Goal: Task Accomplishment & Management: Complete application form

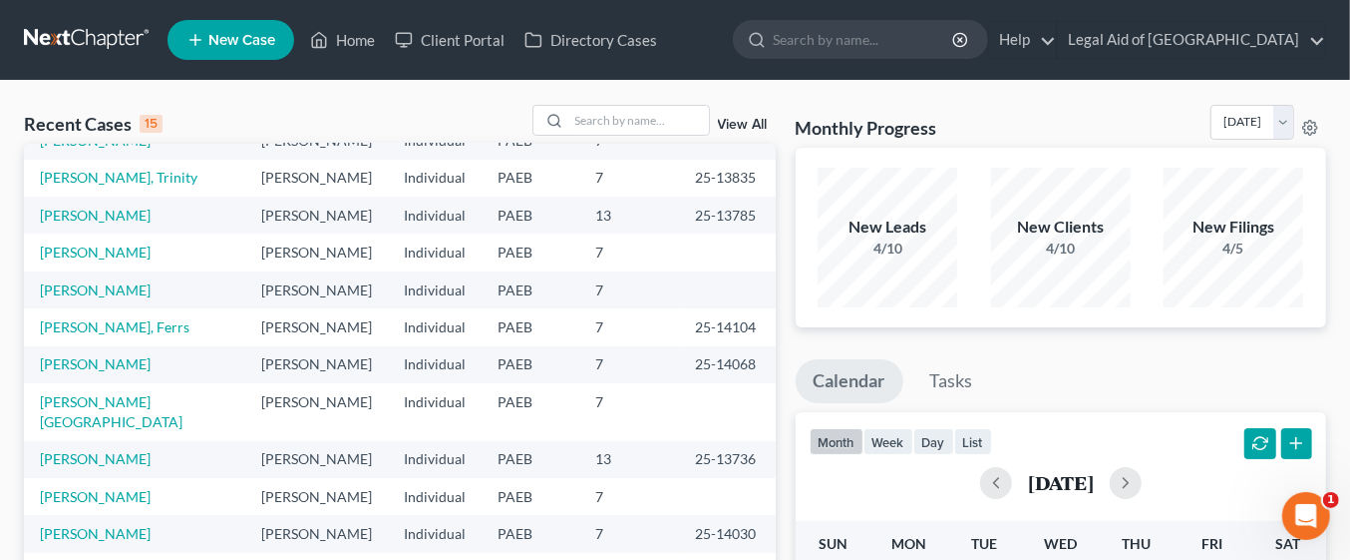
click at [269, 173] on td "[PERSON_NAME]" at bounding box center [317, 178] width 143 height 37
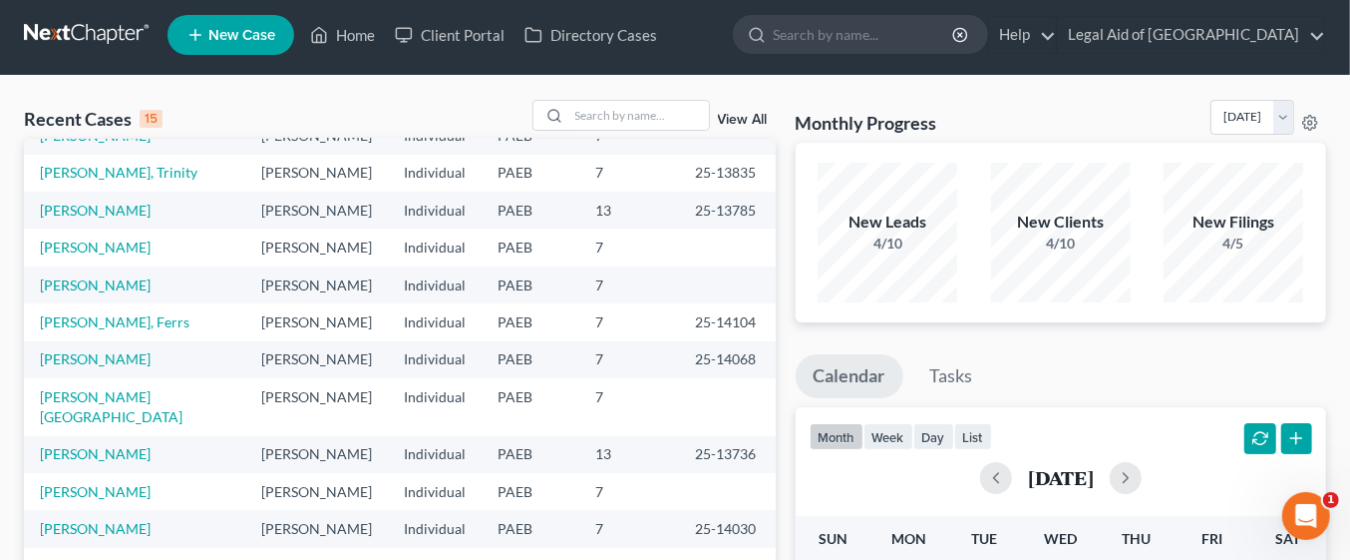
scroll to position [5, 0]
click at [644, 115] on input "search" at bounding box center [639, 115] width 140 height 29
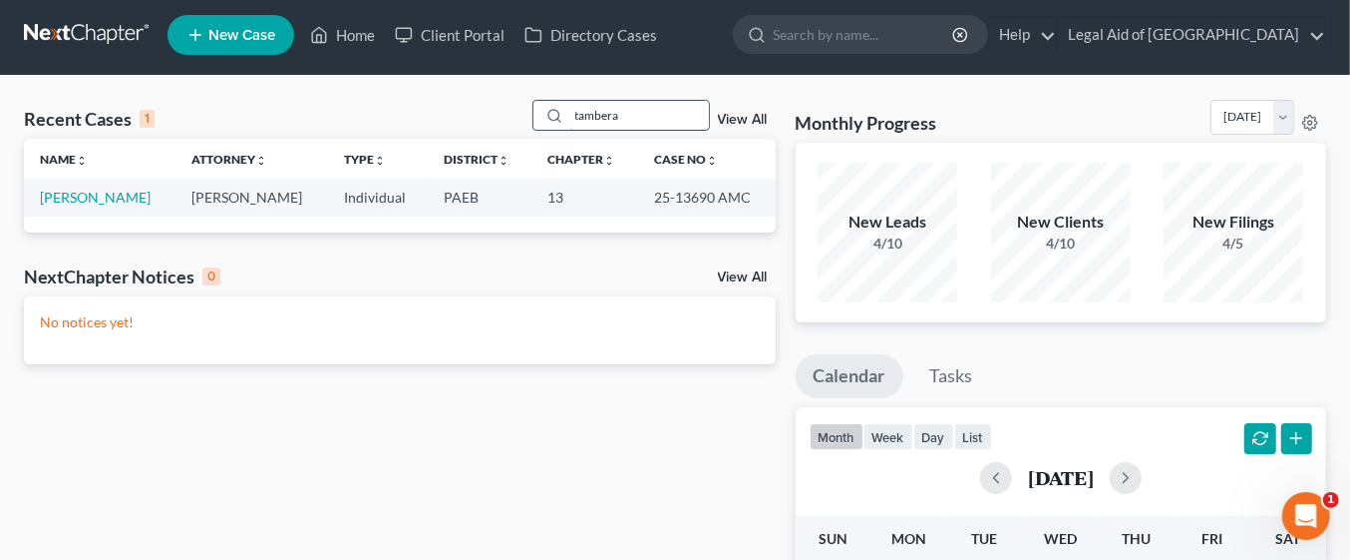
scroll to position [0, 0]
type input "tambera"
click at [128, 193] on link "[PERSON_NAME]" at bounding box center [95, 197] width 111 height 17
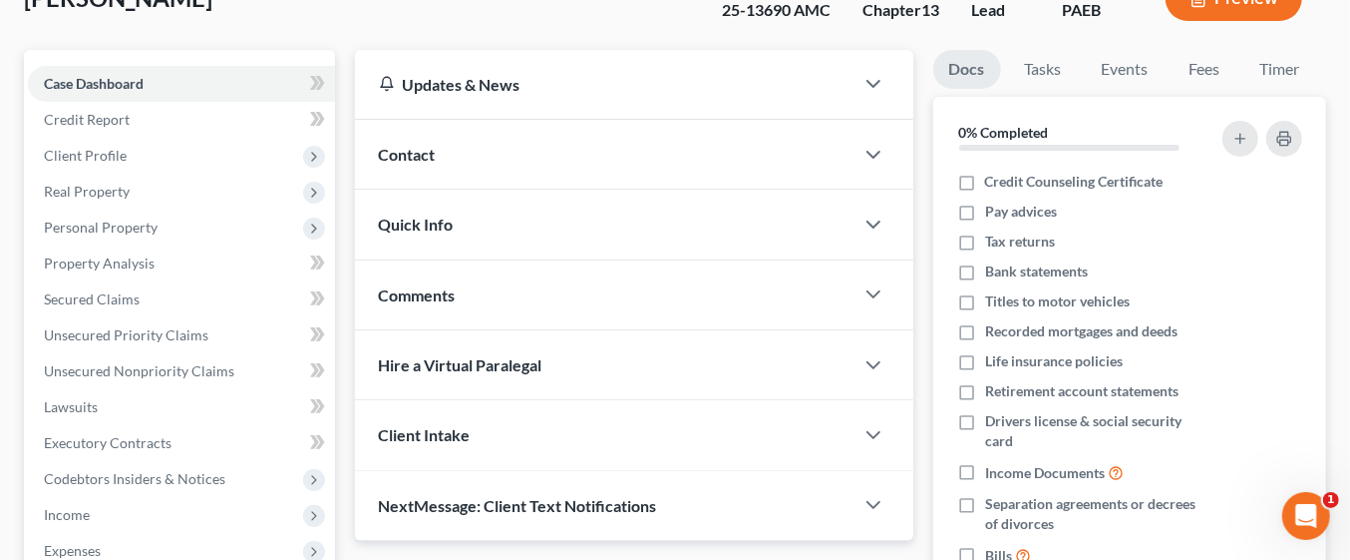
scroll to position [143, 0]
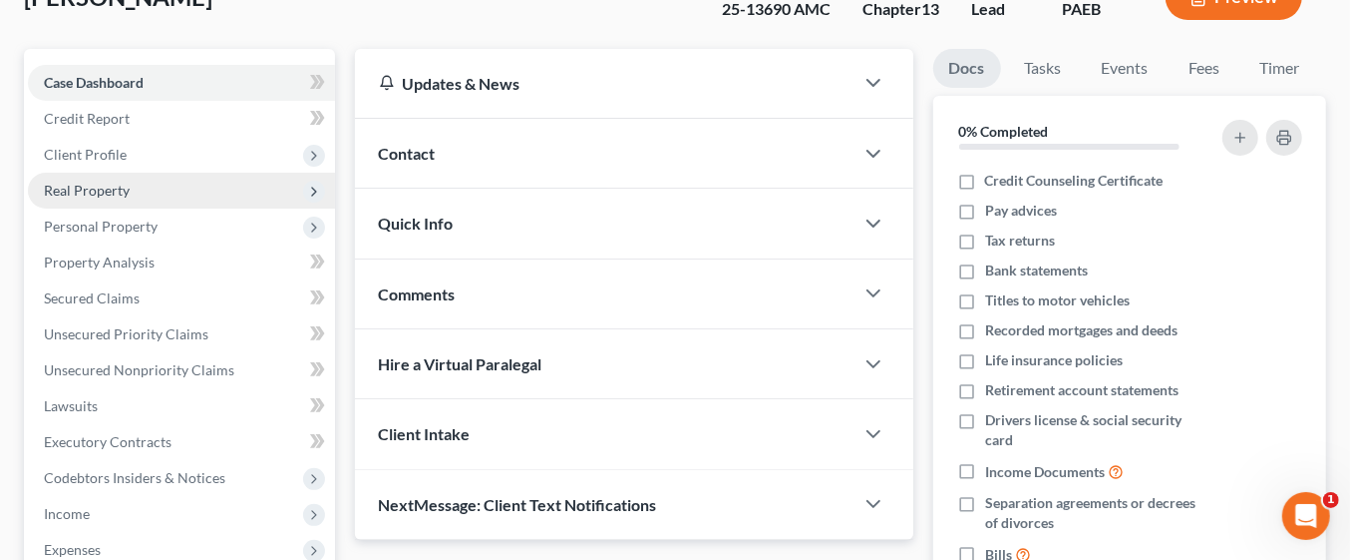
click at [175, 192] on span "Real Property" at bounding box center [181, 191] width 307 height 36
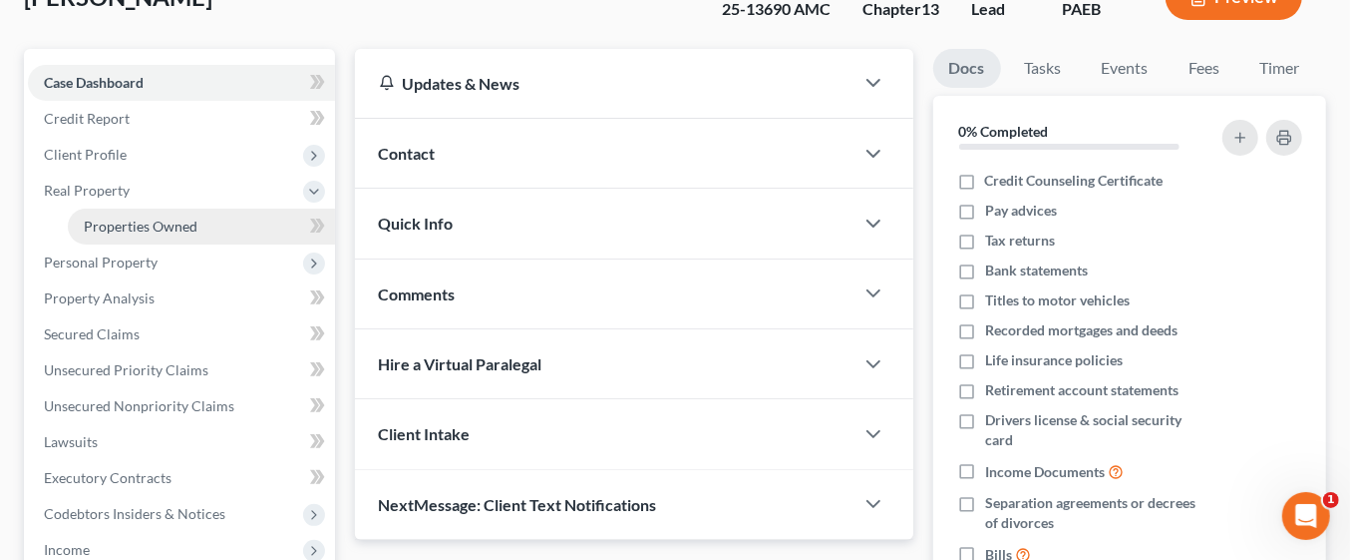
click at [189, 226] on span "Properties Owned" at bounding box center [141, 225] width 114 height 17
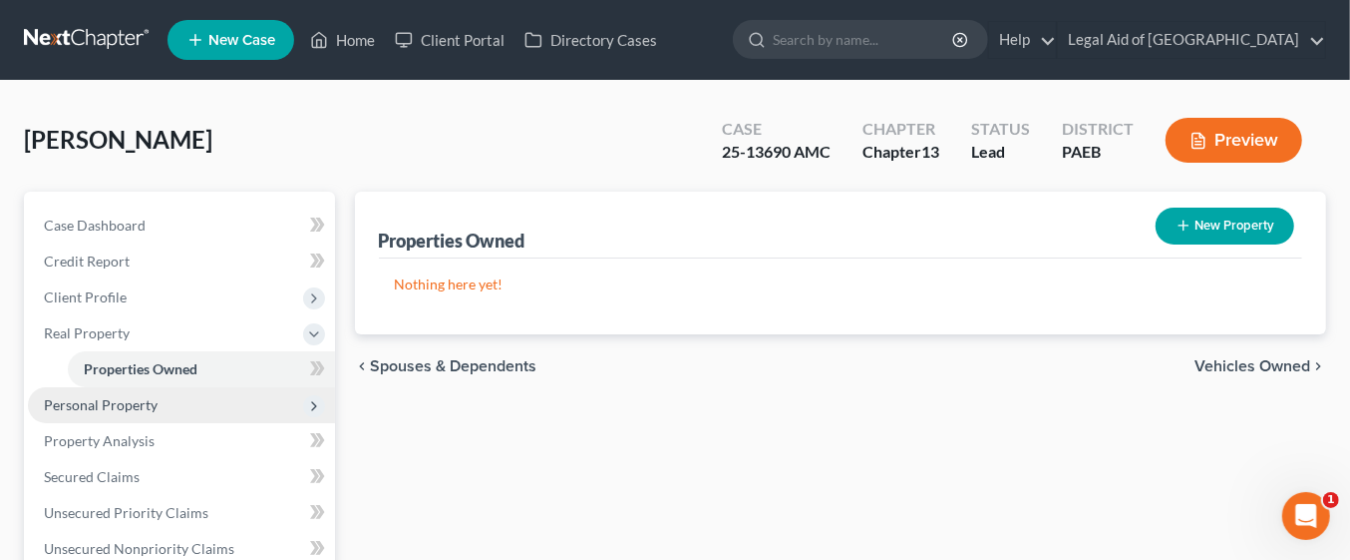
click at [167, 396] on span "Personal Property" at bounding box center [181, 405] width 307 height 36
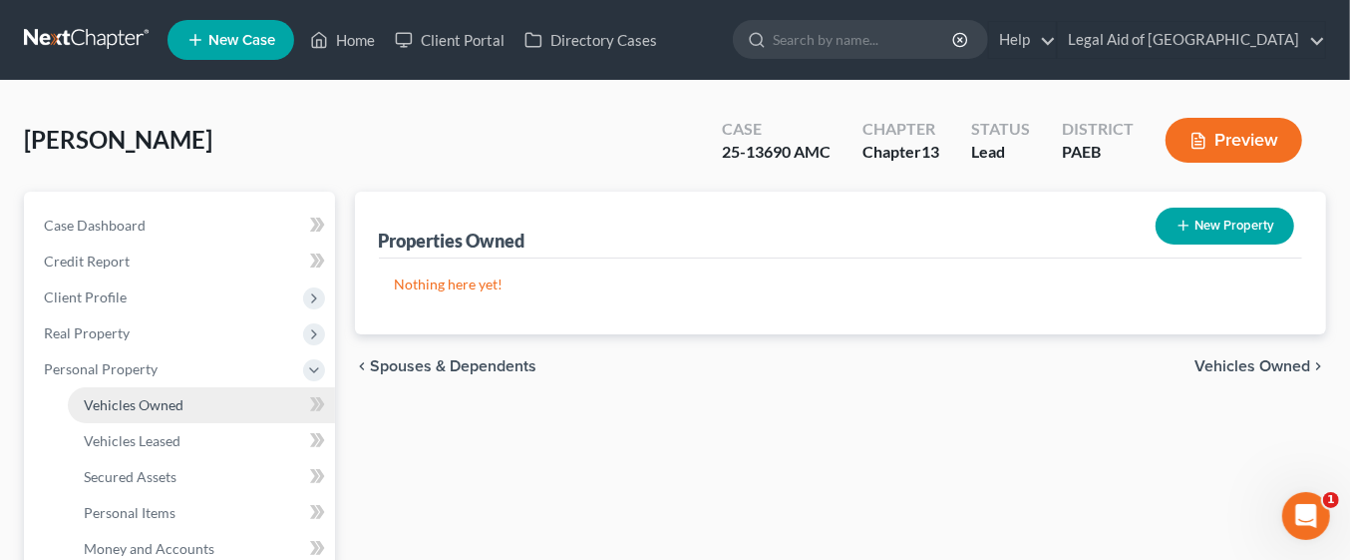
click at [223, 393] on link "Vehicles Owned" at bounding box center [201, 405] width 267 height 36
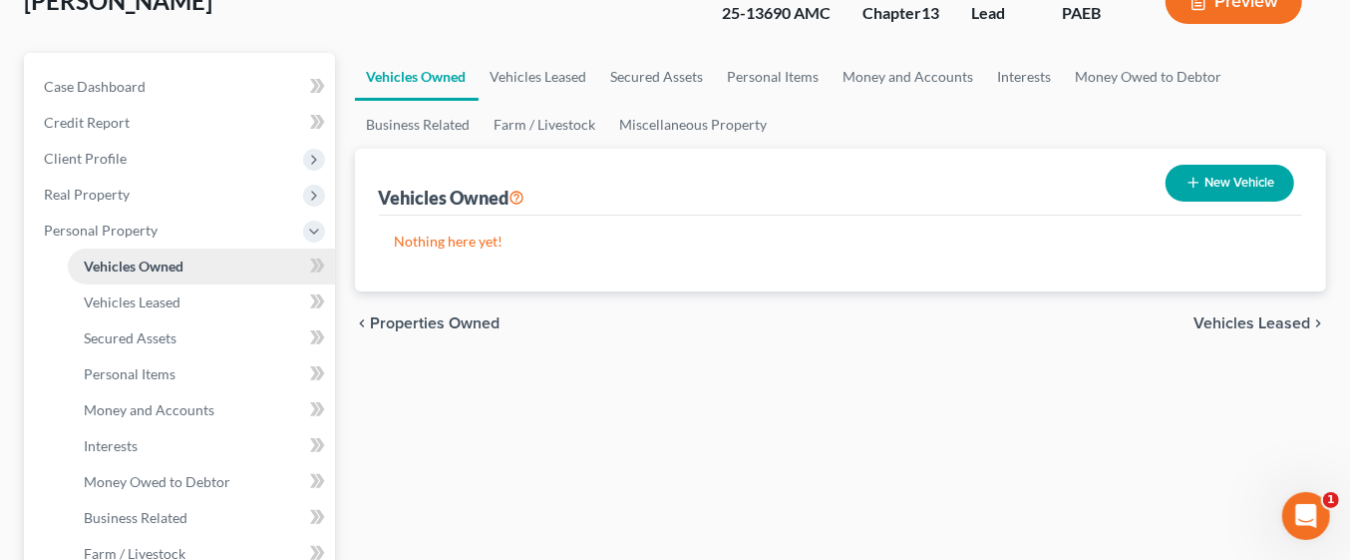
scroll to position [152, 0]
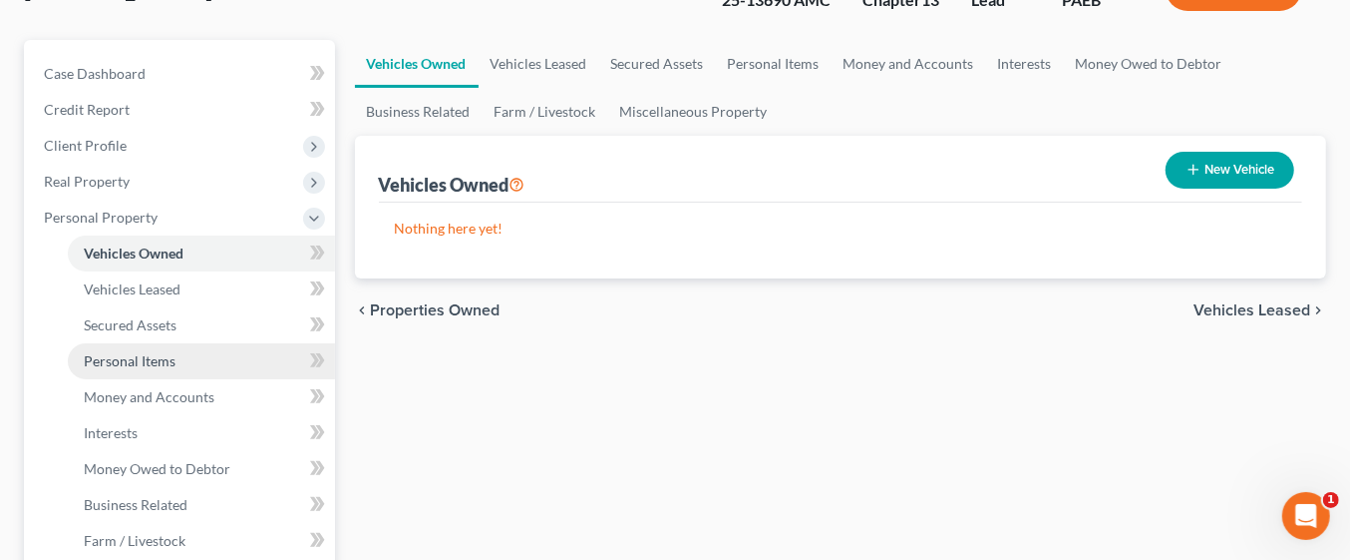
click at [174, 359] on span "Personal Items" at bounding box center [130, 360] width 92 height 17
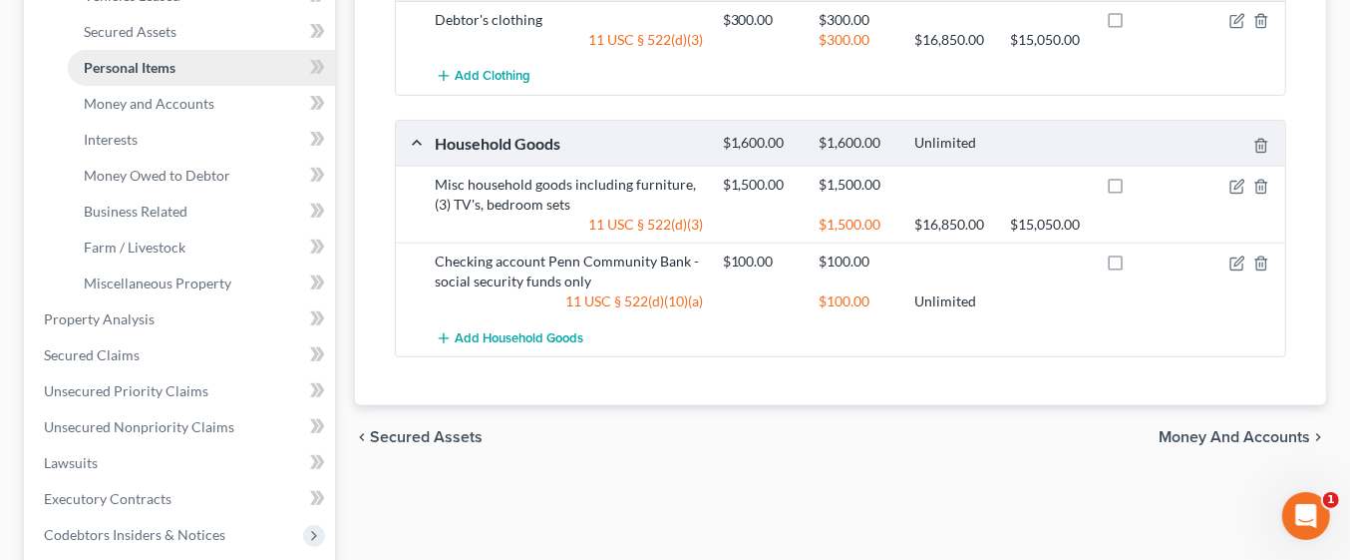
scroll to position [462, 0]
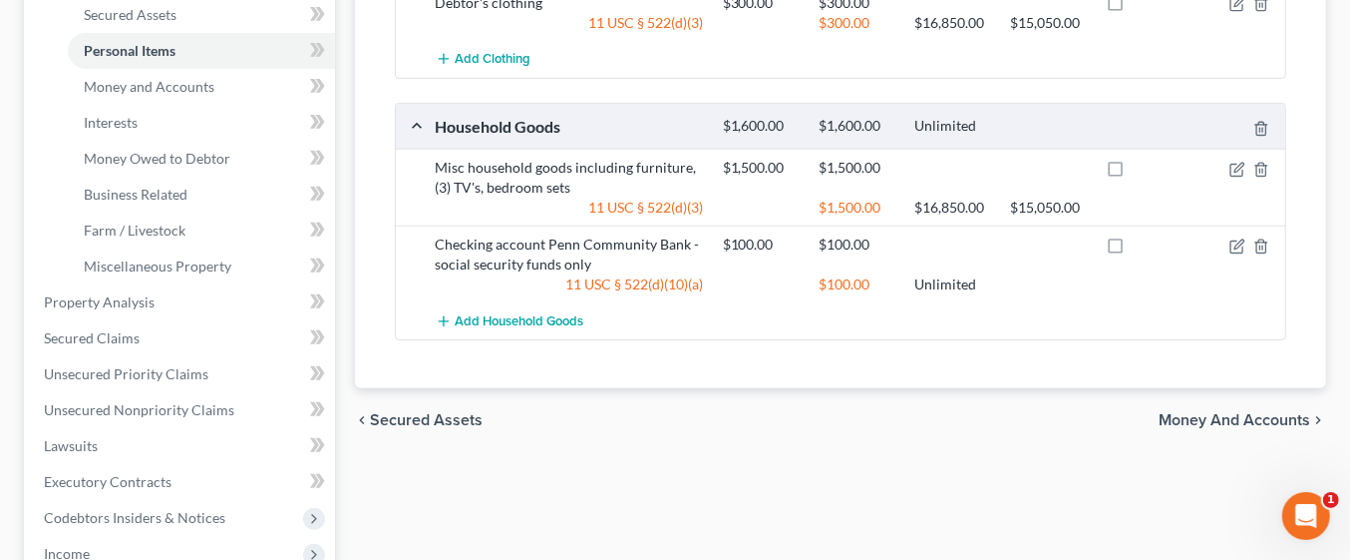
click at [1222, 414] on span "Money and Accounts" at bounding box center [1235, 420] width 152 height 16
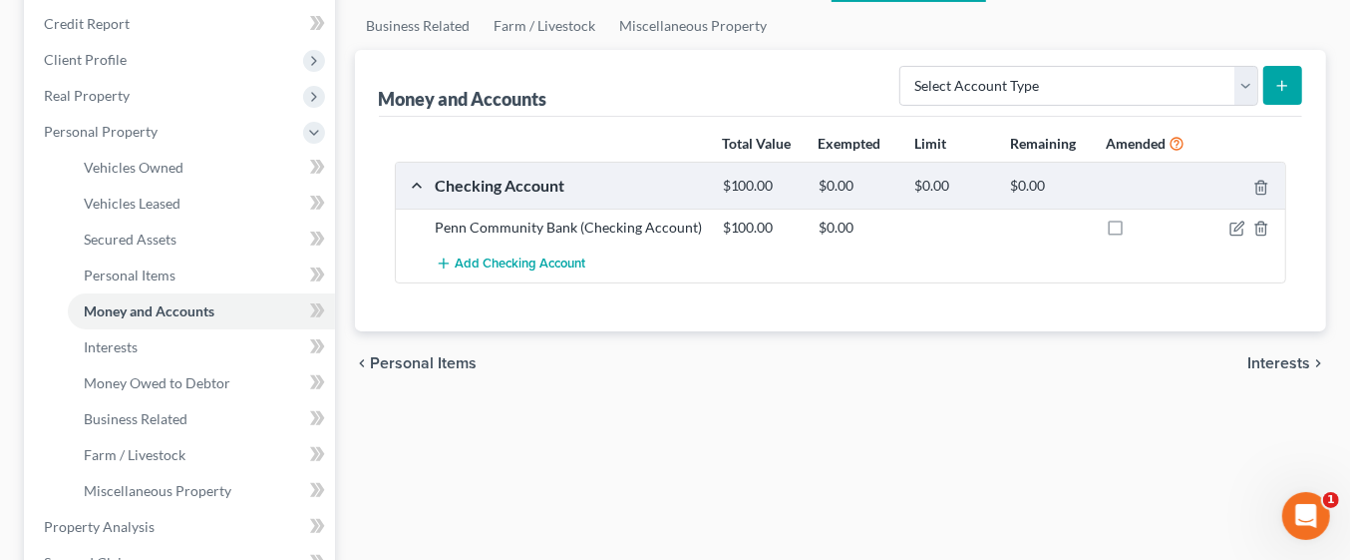
click at [1292, 366] on span "Interests" at bounding box center [1279, 363] width 63 height 16
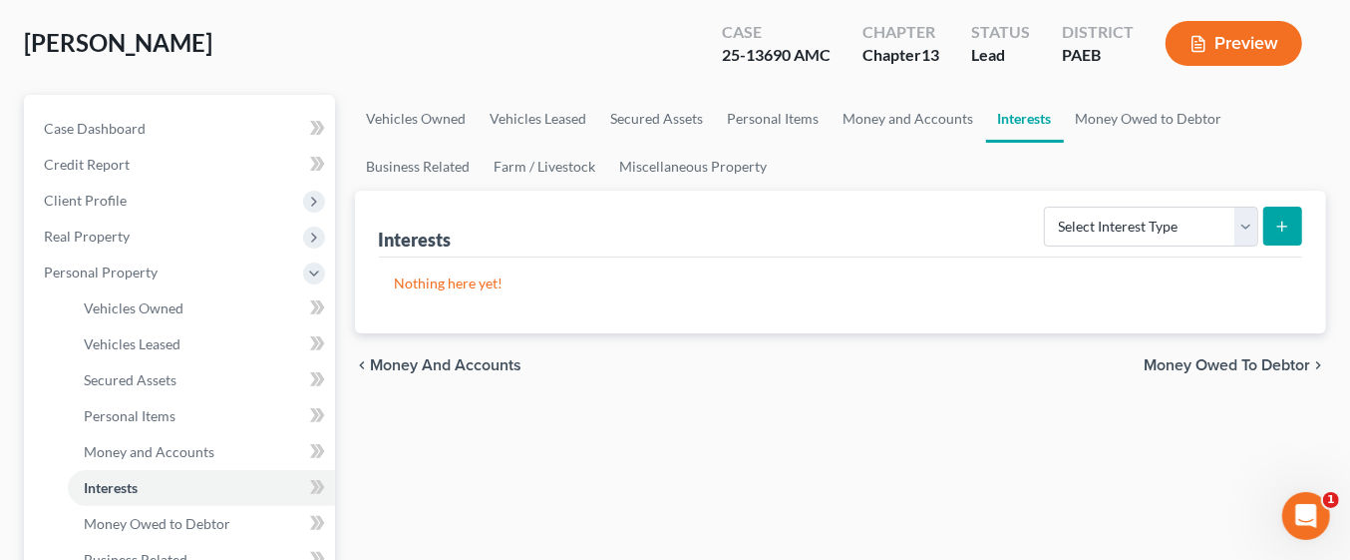
click at [1272, 364] on span "Money Owed to Debtor" at bounding box center [1227, 365] width 167 height 16
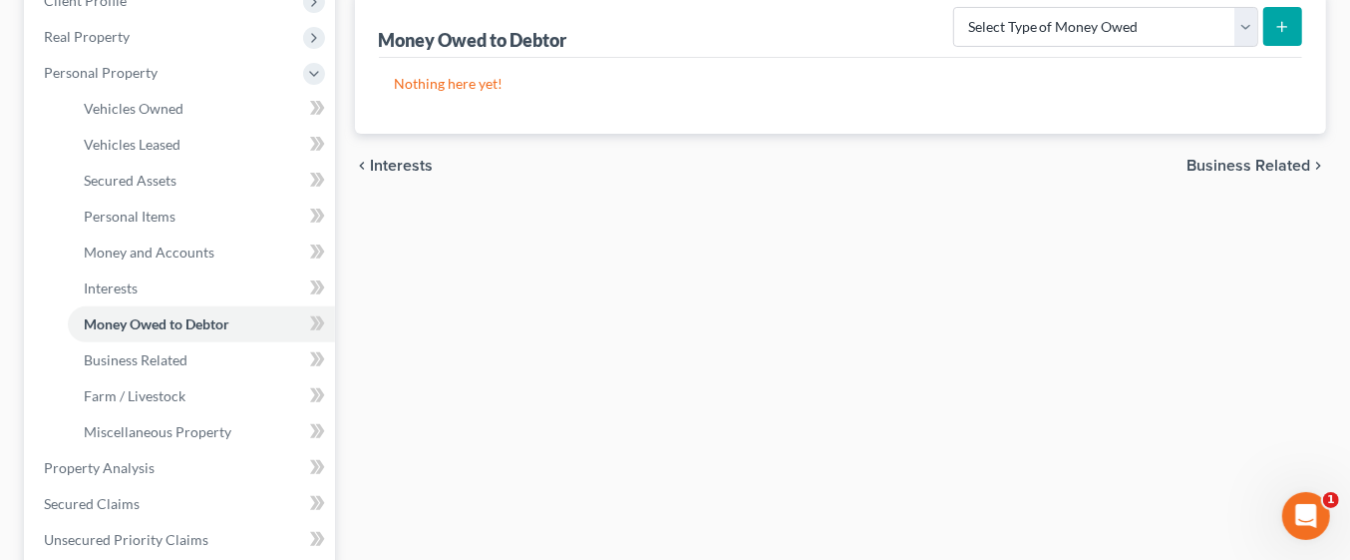
scroll to position [304, 0]
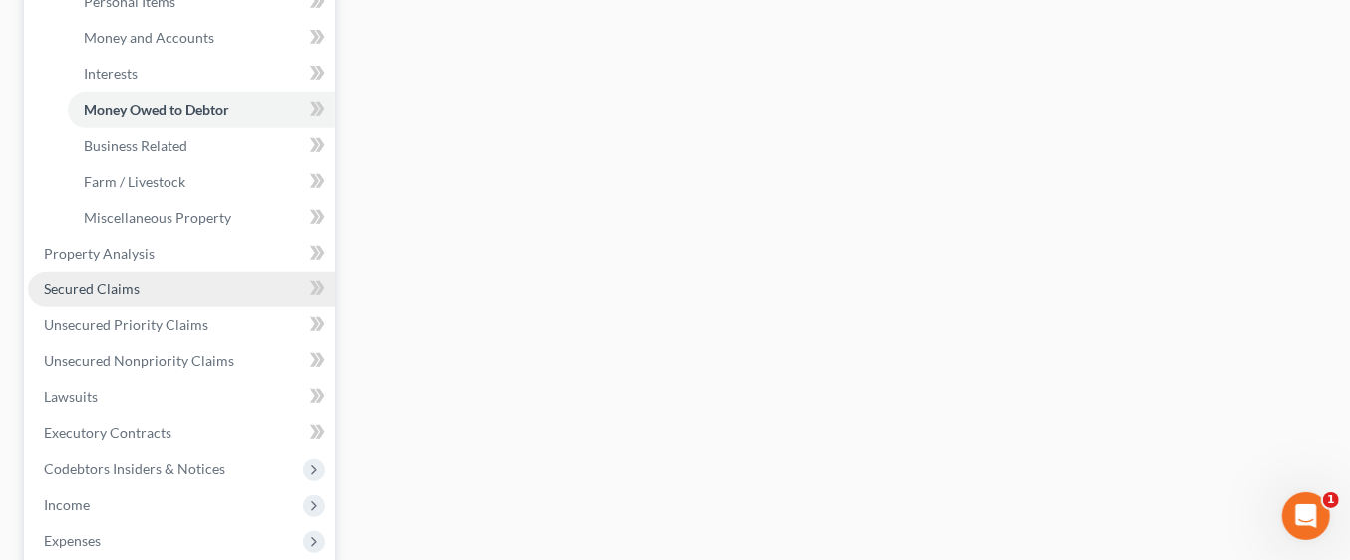
click at [115, 292] on span "Secured Claims" at bounding box center [92, 288] width 96 height 17
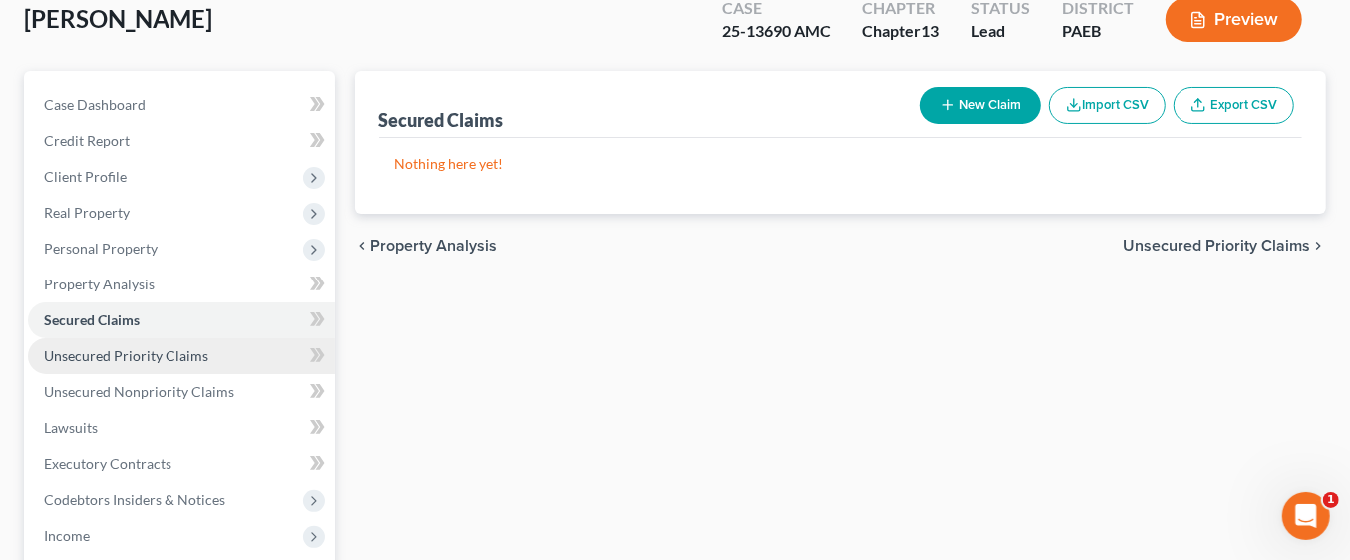
click at [180, 359] on span "Unsecured Priority Claims" at bounding box center [126, 355] width 165 height 17
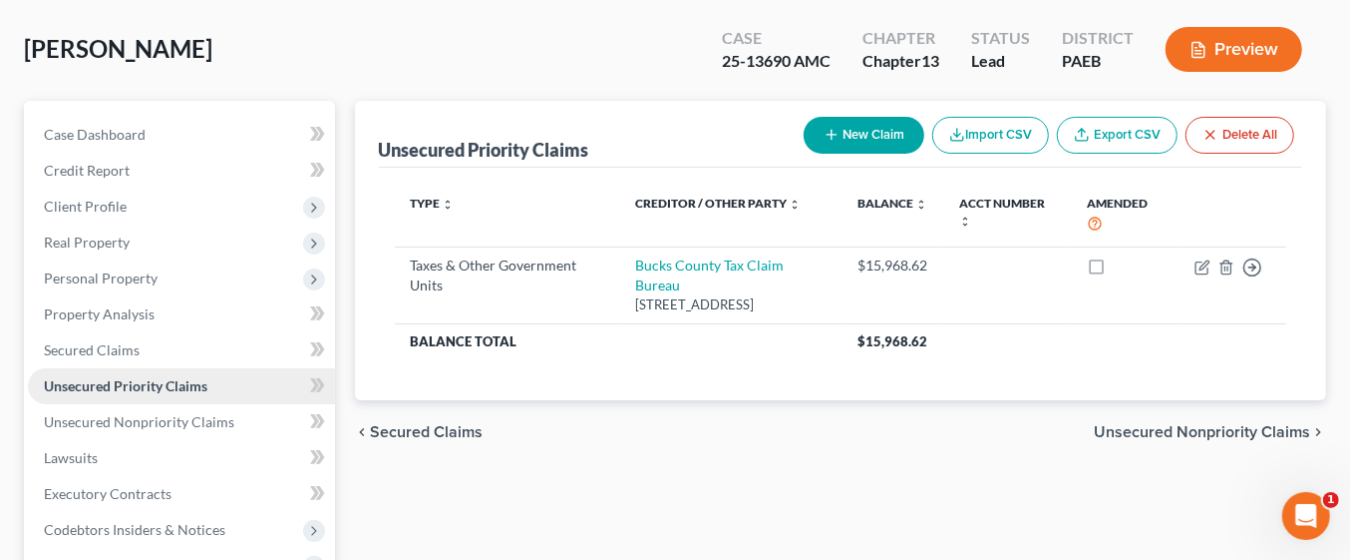
scroll to position [93, 0]
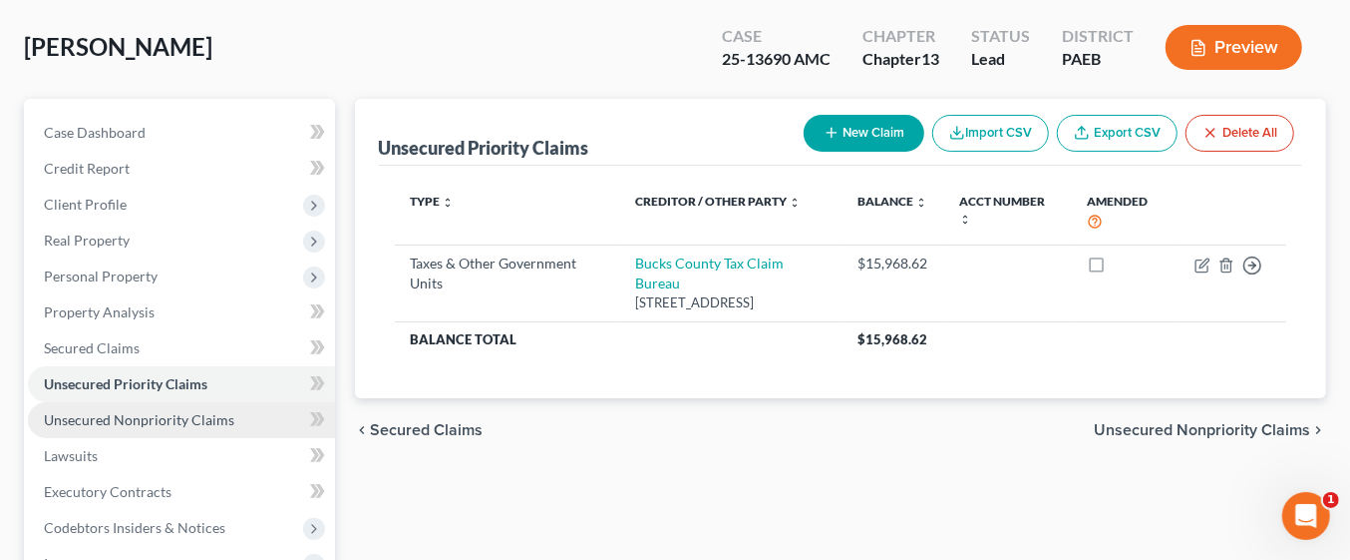
click at [178, 419] on span "Unsecured Nonpriority Claims" at bounding box center [139, 419] width 190 height 17
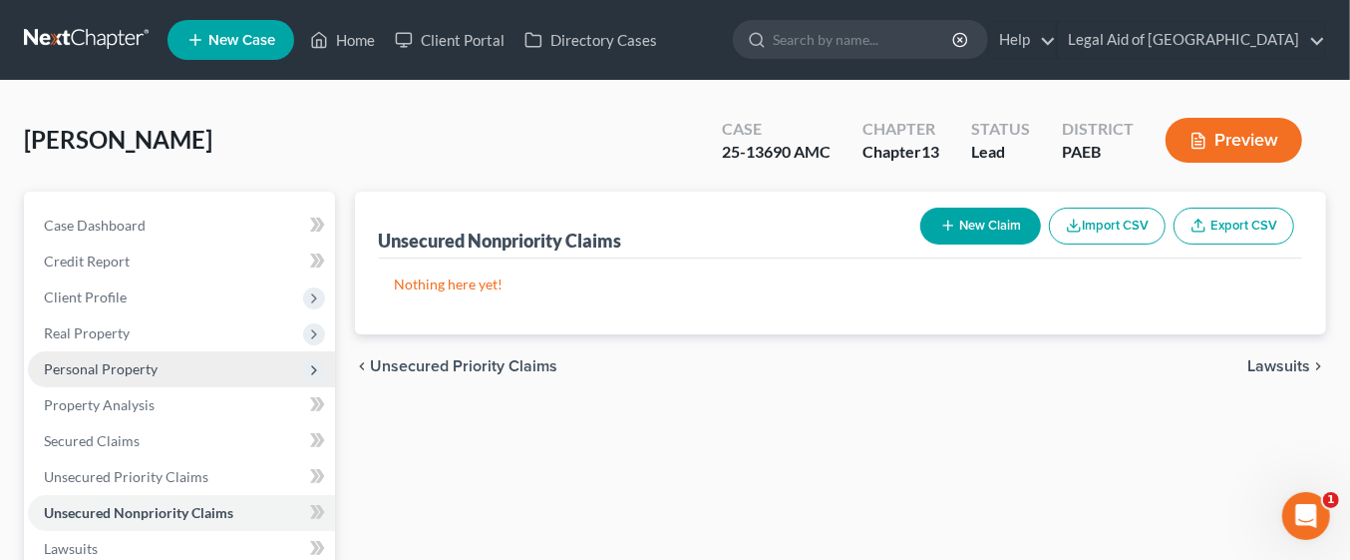
click at [61, 366] on span "Personal Property" at bounding box center [101, 368] width 114 height 17
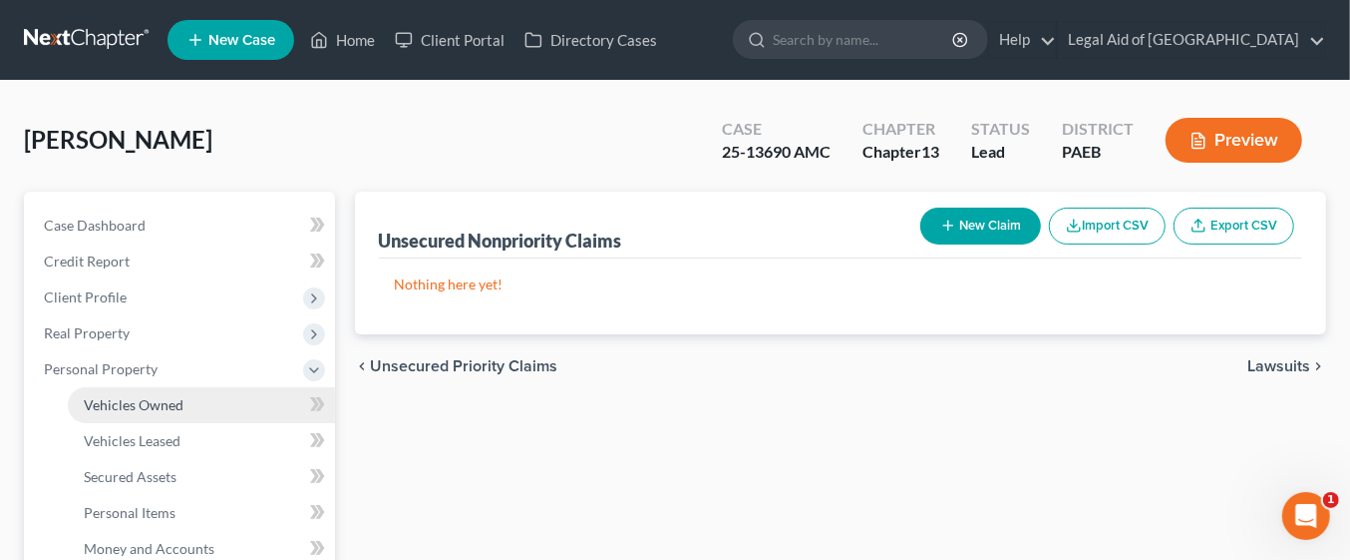
click at [104, 410] on span "Vehicles Owned" at bounding box center [134, 404] width 100 height 17
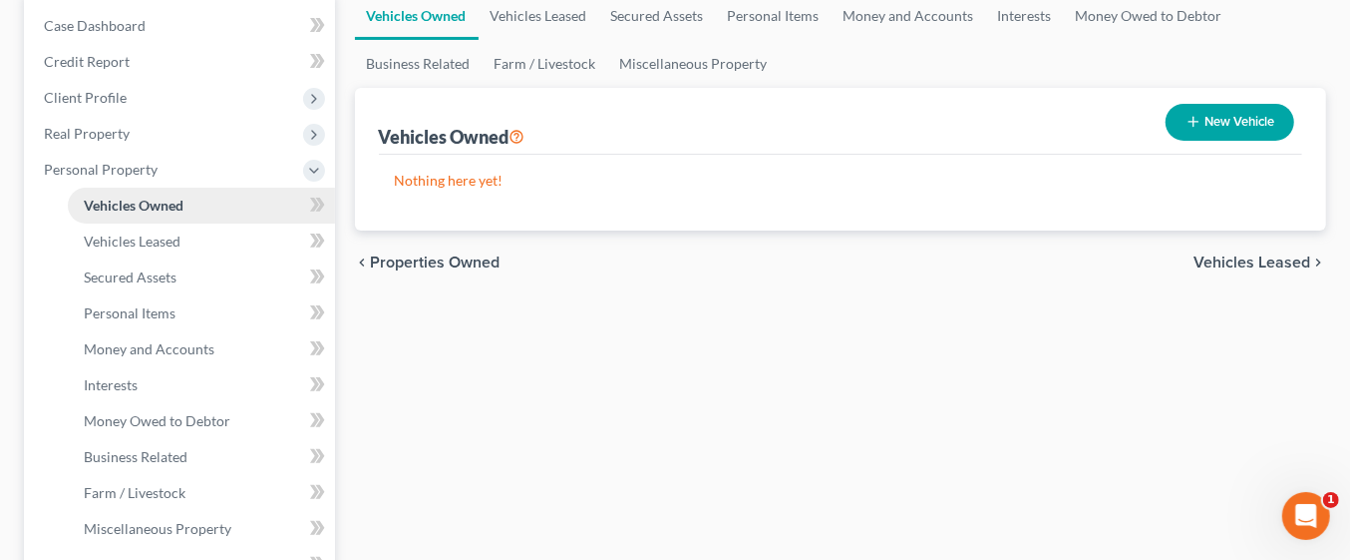
scroll to position [206, 0]
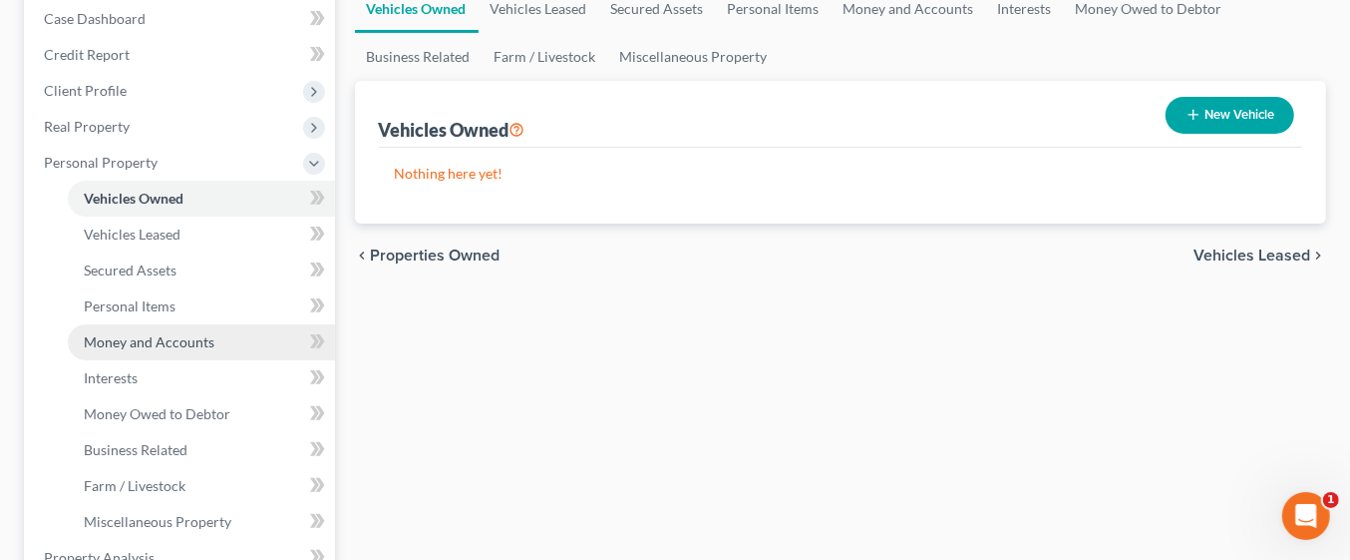
click at [197, 340] on span "Money and Accounts" at bounding box center [149, 341] width 131 height 17
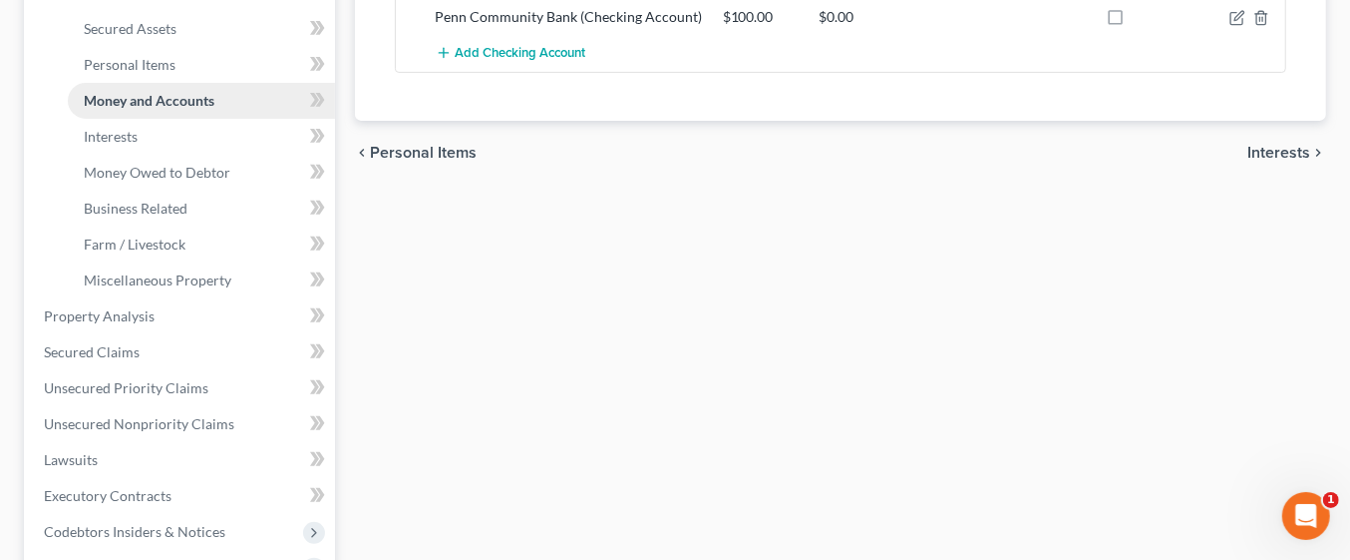
scroll to position [456, 0]
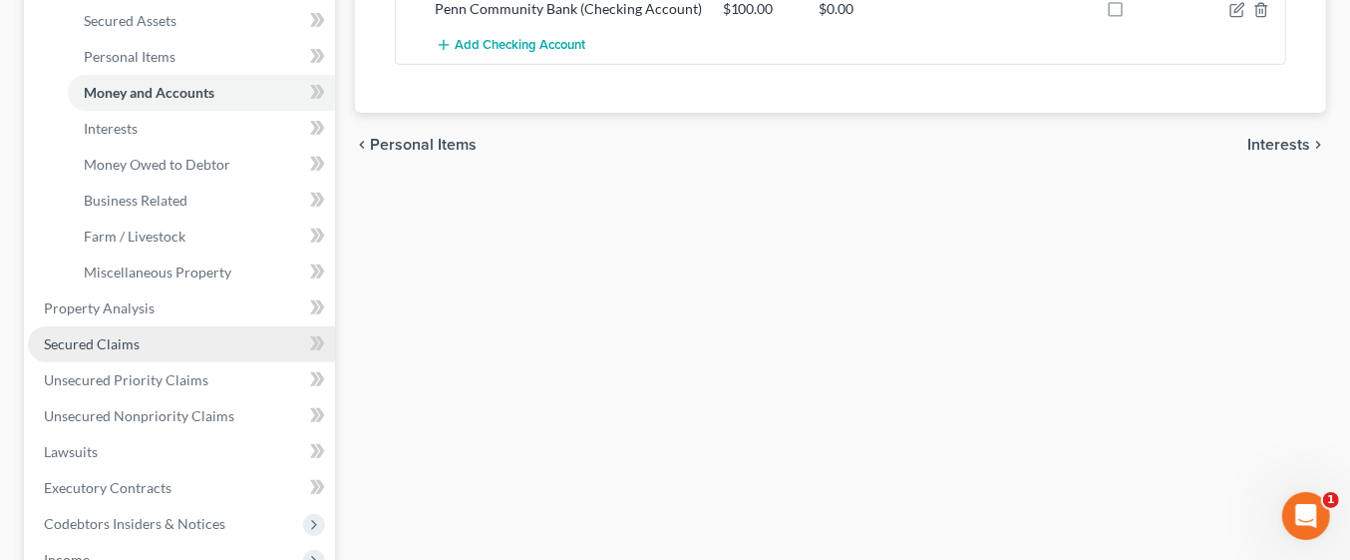
click at [114, 340] on span "Secured Claims" at bounding box center [92, 343] width 96 height 17
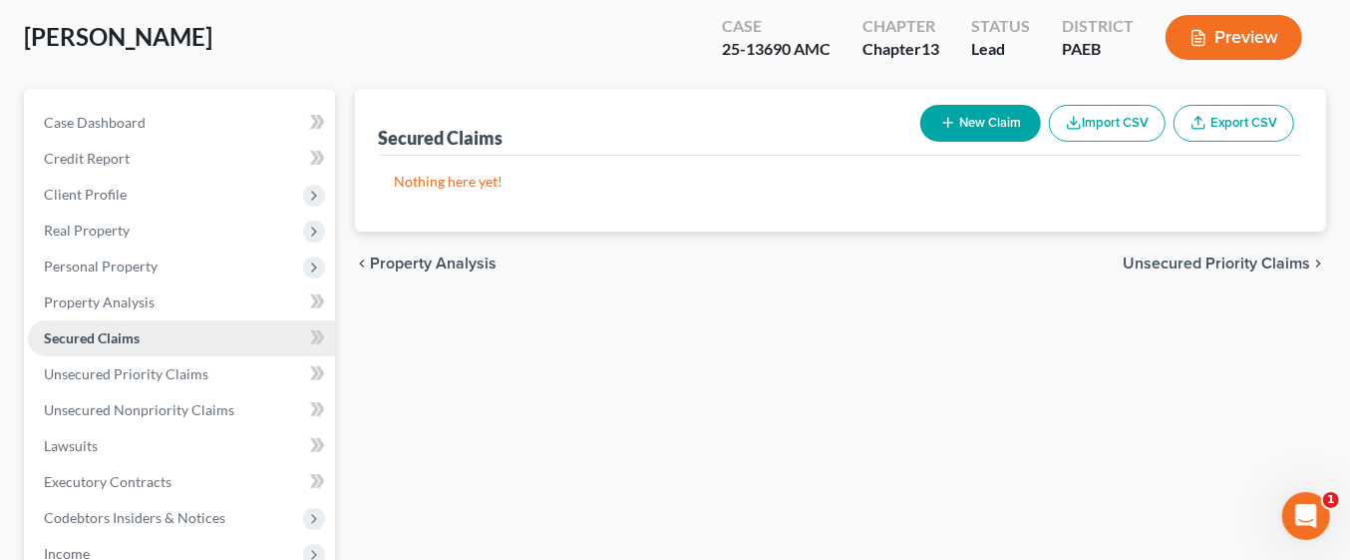
scroll to position [152, 0]
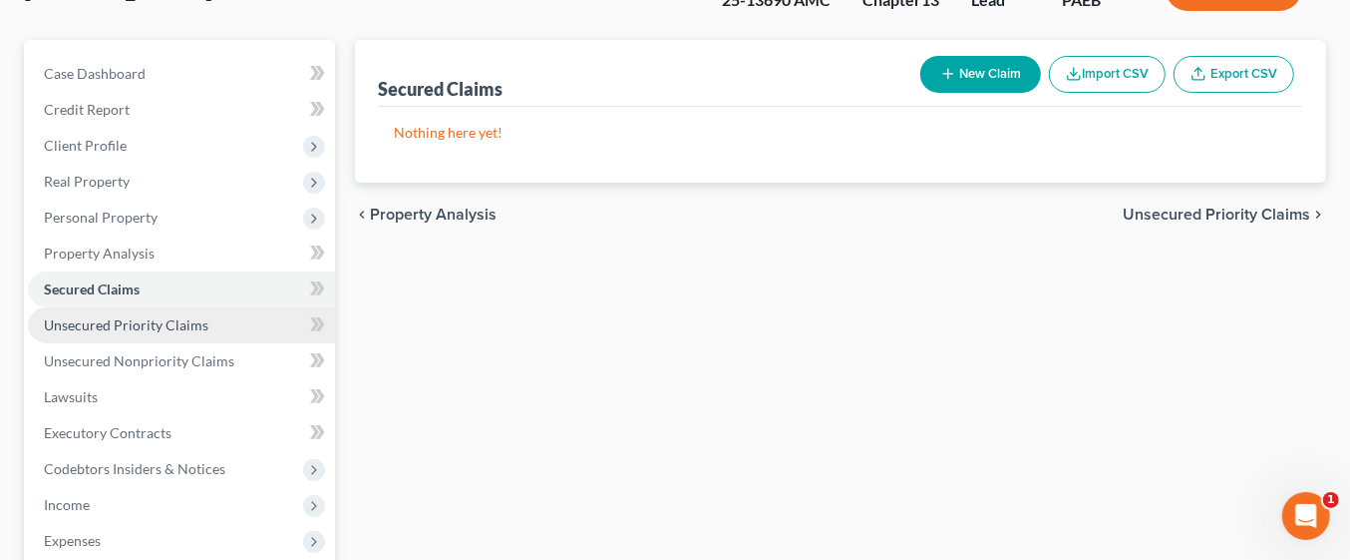
click at [217, 315] on link "Unsecured Priority Claims" at bounding box center [181, 325] width 307 height 36
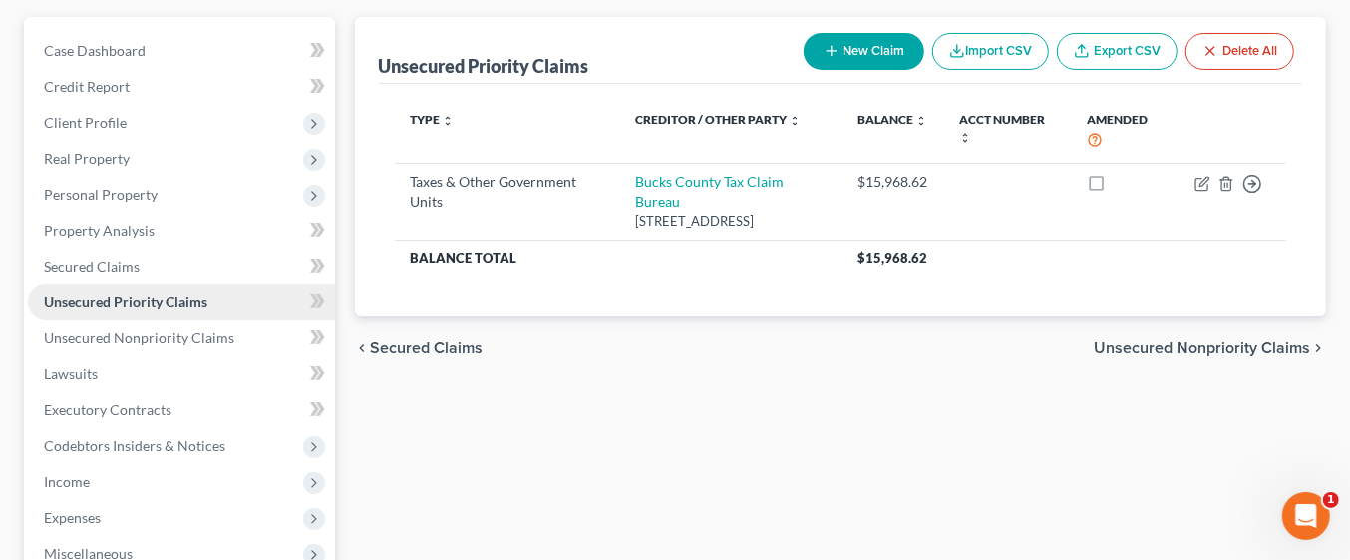
scroll to position [218, 0]
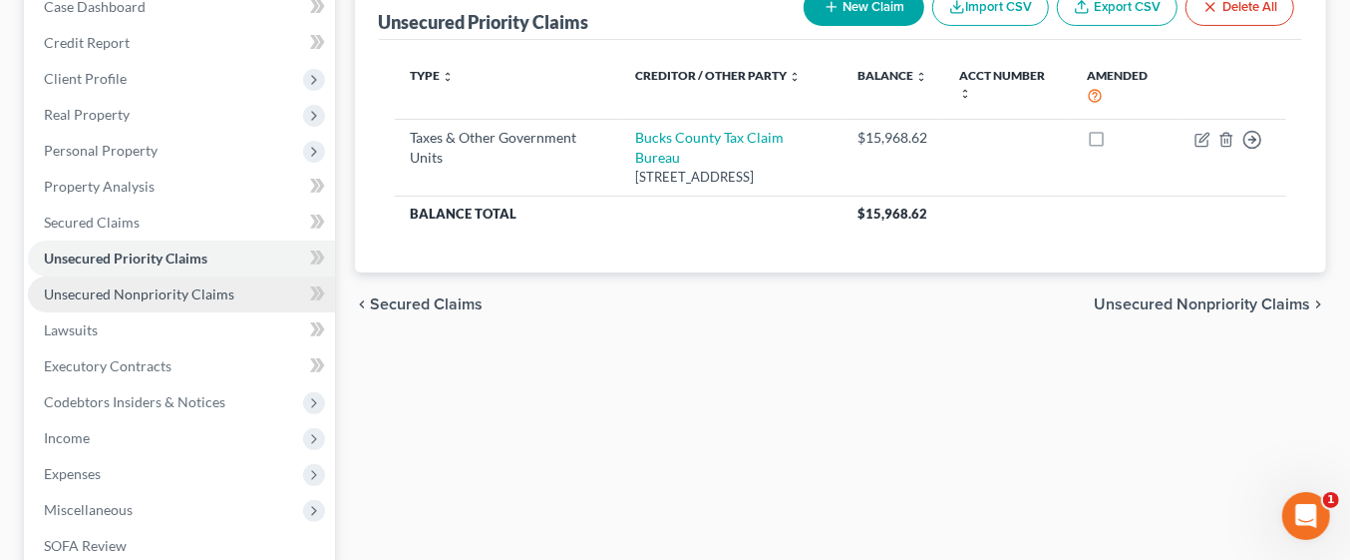
click at [181, 285] on span "Unsecured Nonpriority Claims" at bounding box center [139, 293] width 190 height 17
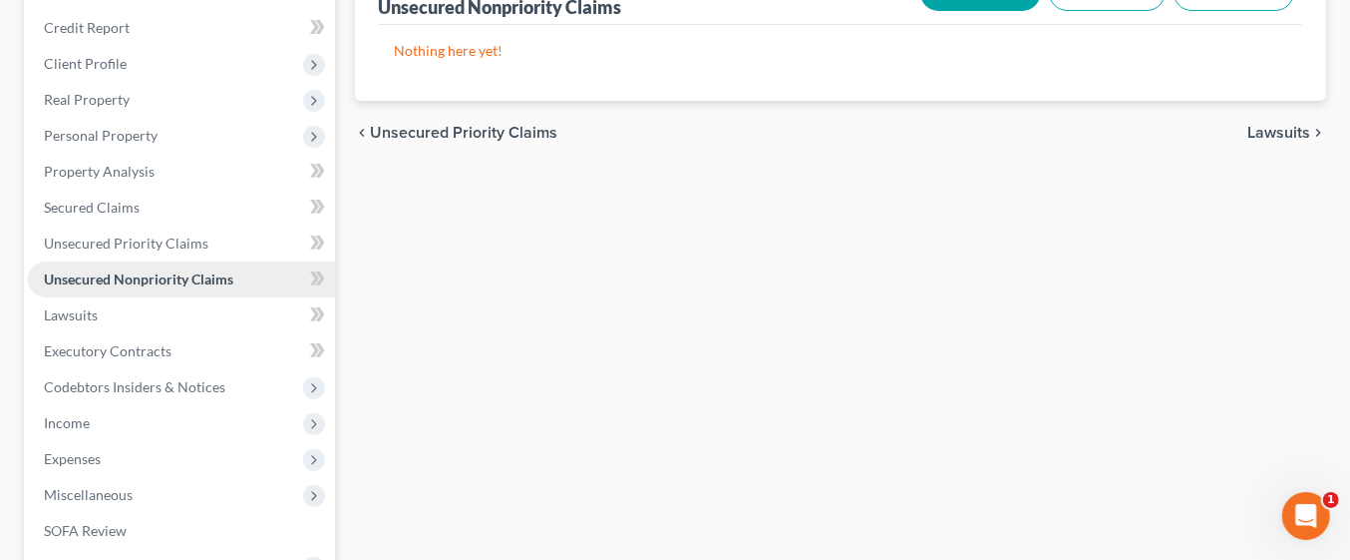
scroll to position [234, 0]
click at [70, 419] on span "Income" at bounding box center [67, 421] width 46 height 17
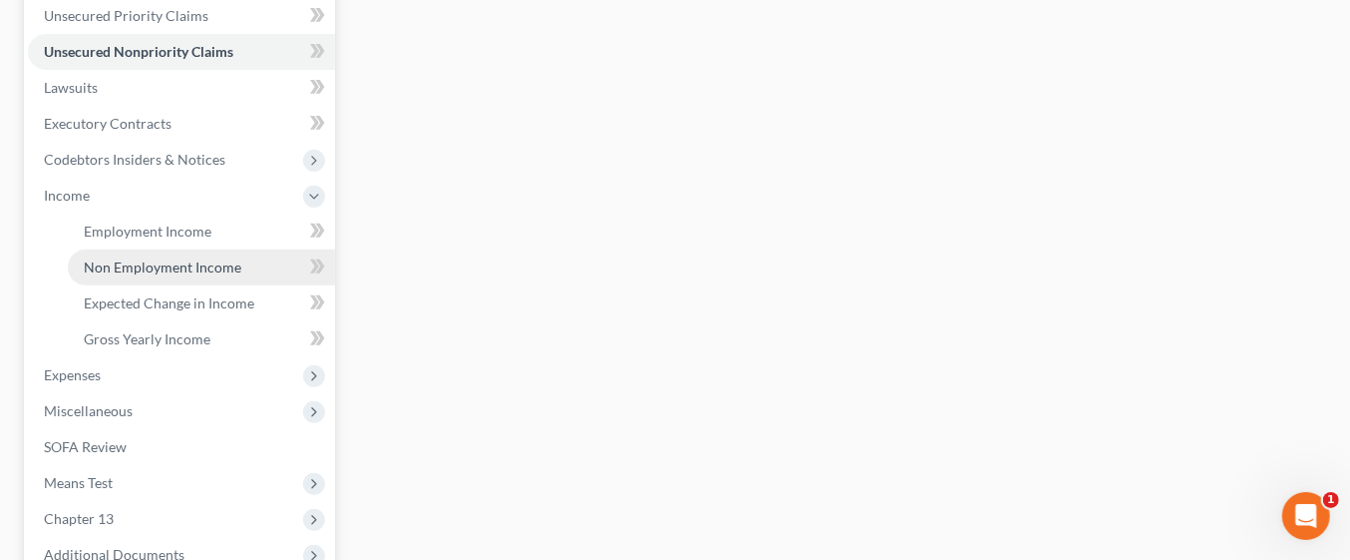
click at [216, 264] on span "Non Employment Income" at bounding box center [163, 266] width 158 height 17
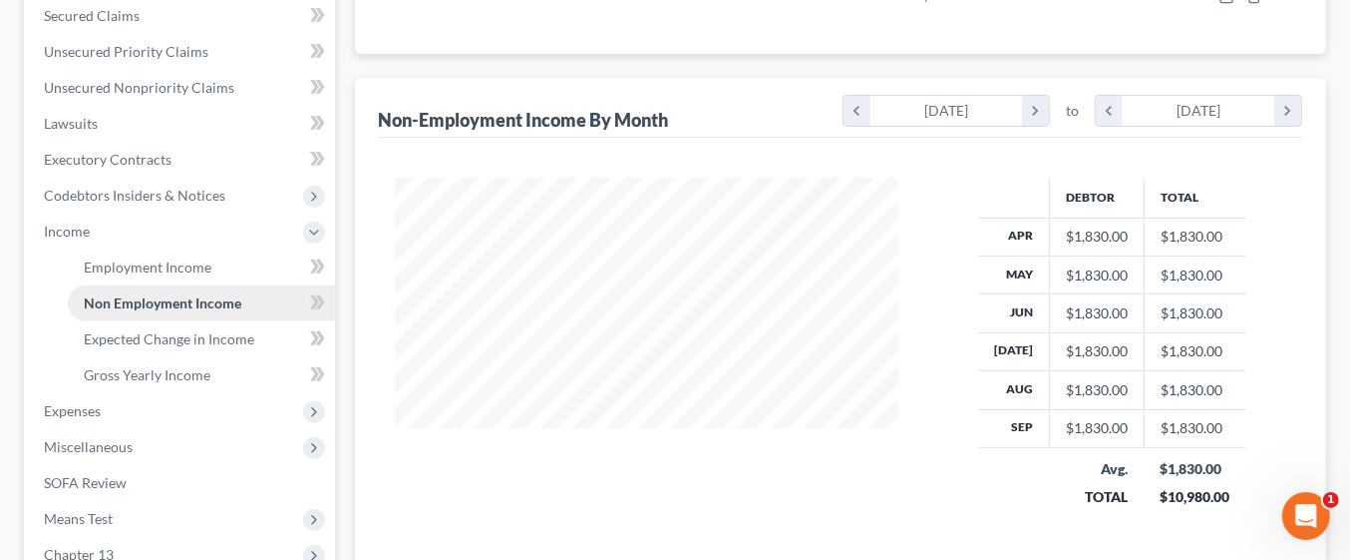
scroll to position [495, 0]
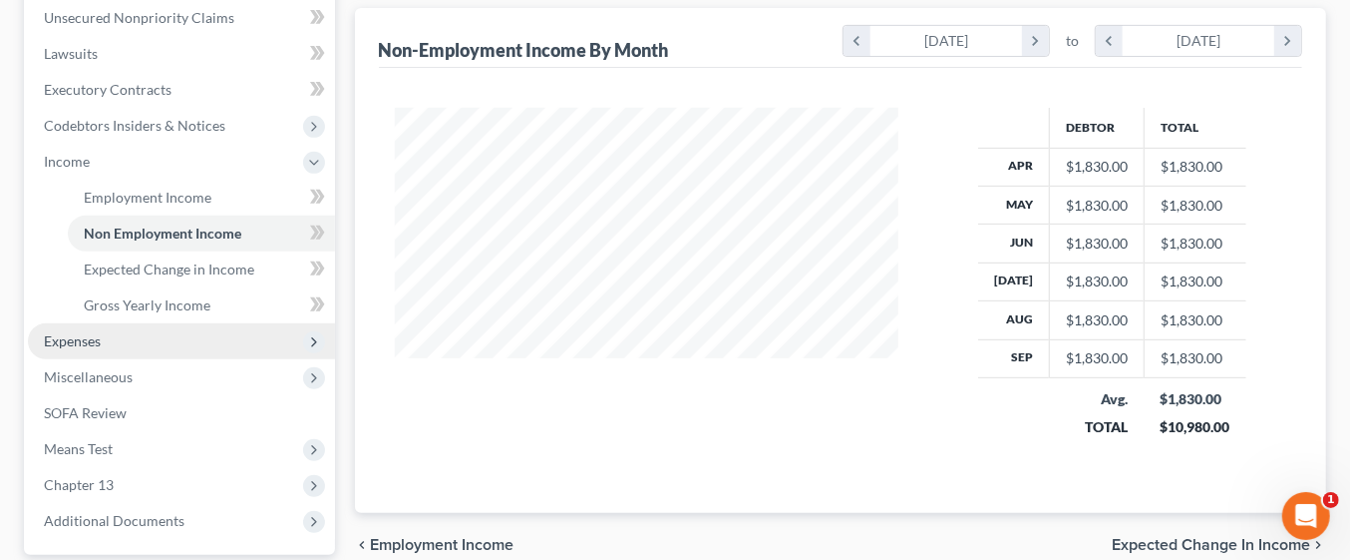
click at [221, 344] on span "Expenses" at bounding box center [181, 341] width 307 height 36
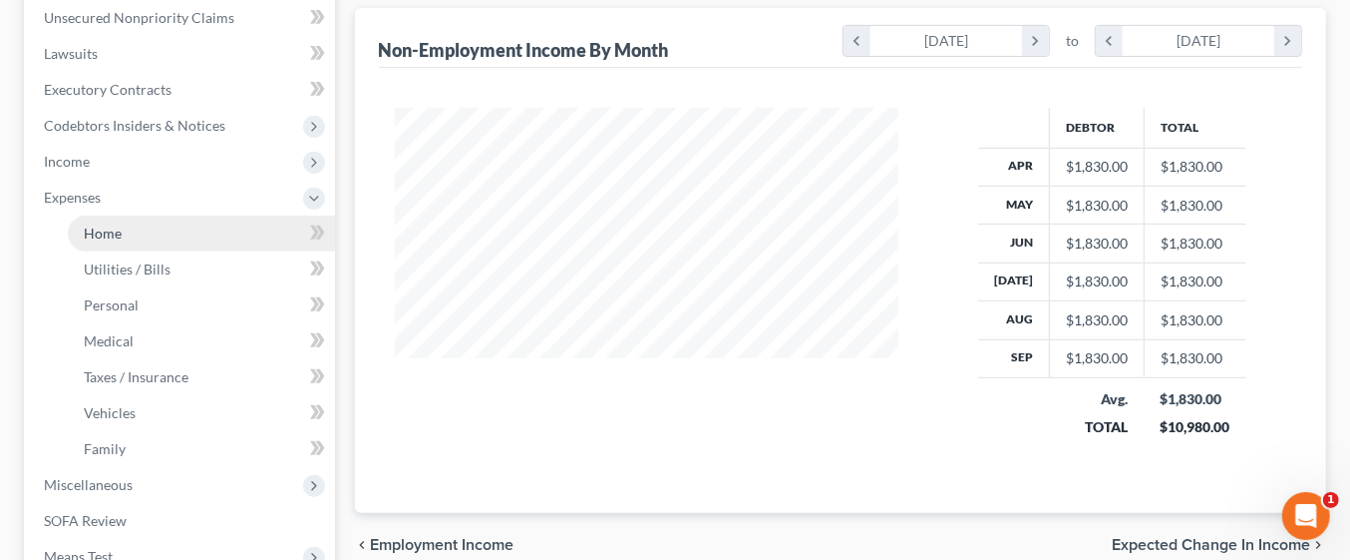
click at [171, 228] on link "Home" at bounding box center [201, 233] width 267 height 36
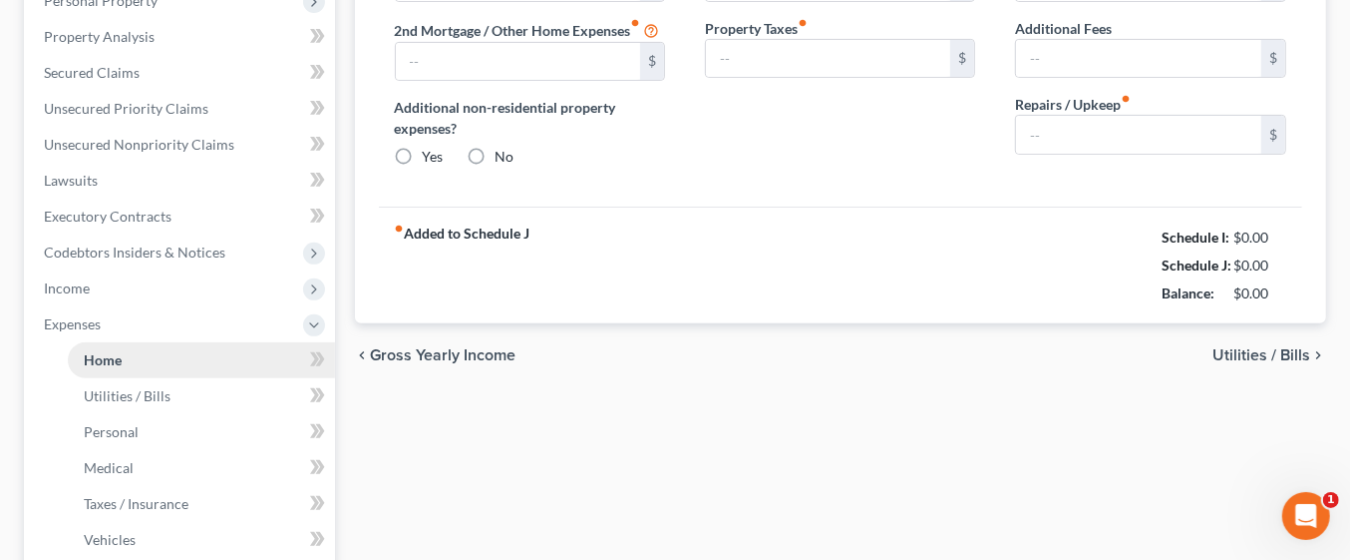
type input "590.00"
type input "0.00"
radio input "true"
type input "120.00"
type input "85.00"
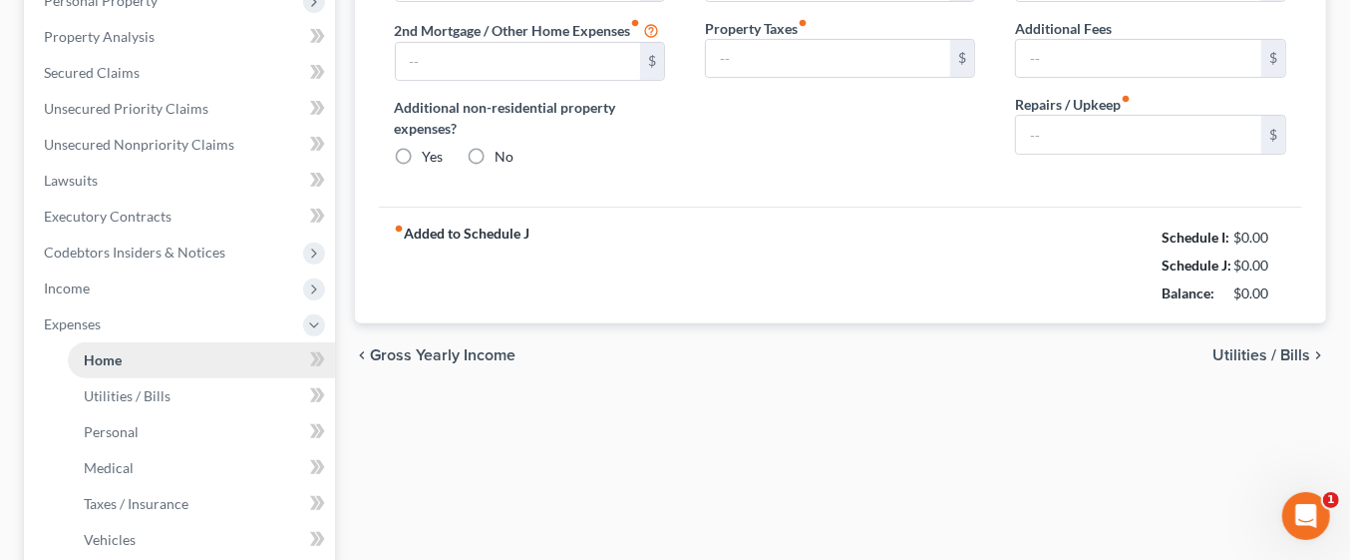
type input "0.00"
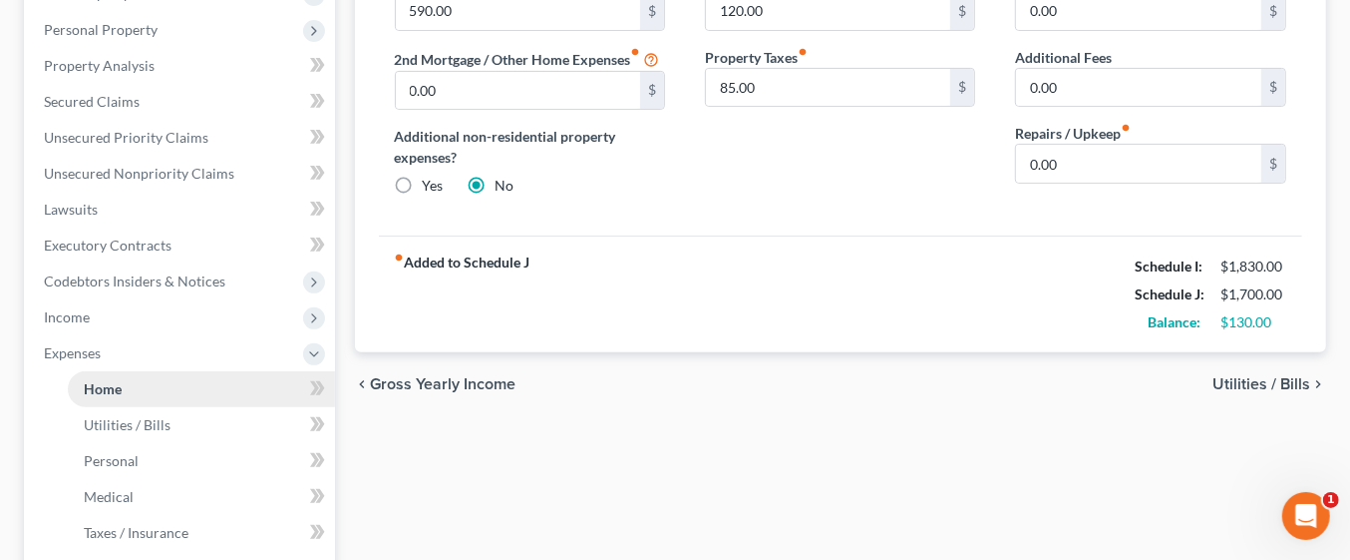
scroll to position [386, 0]
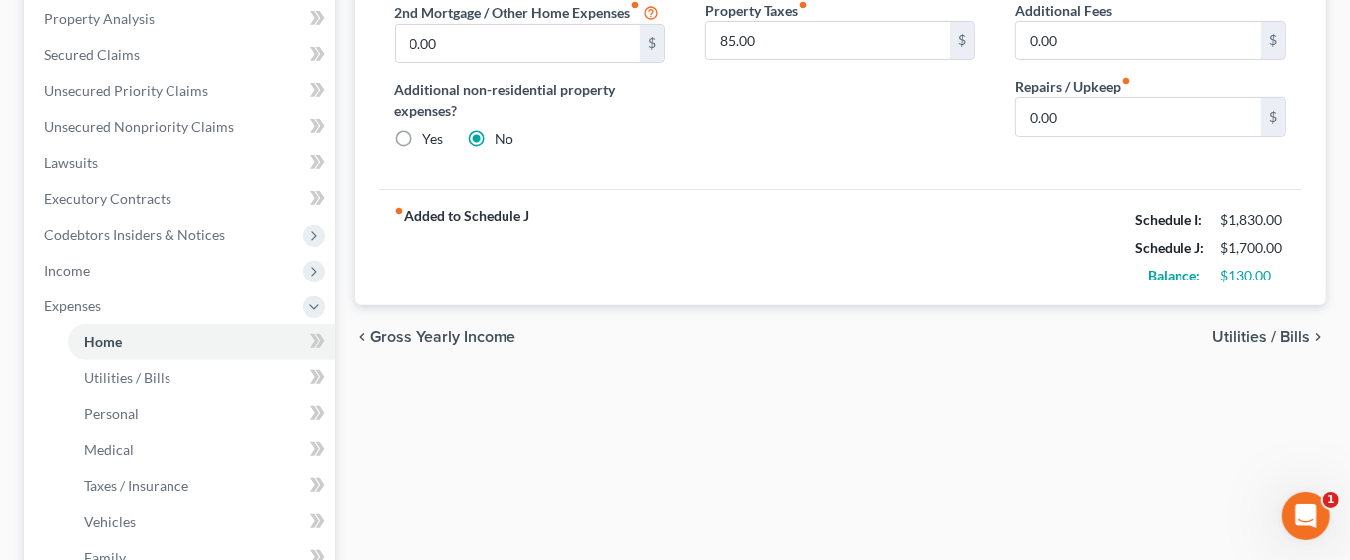
click at [1269, 331] on span "Utilities / Bills" at bounding box center [1262, 337] width 98 height 16
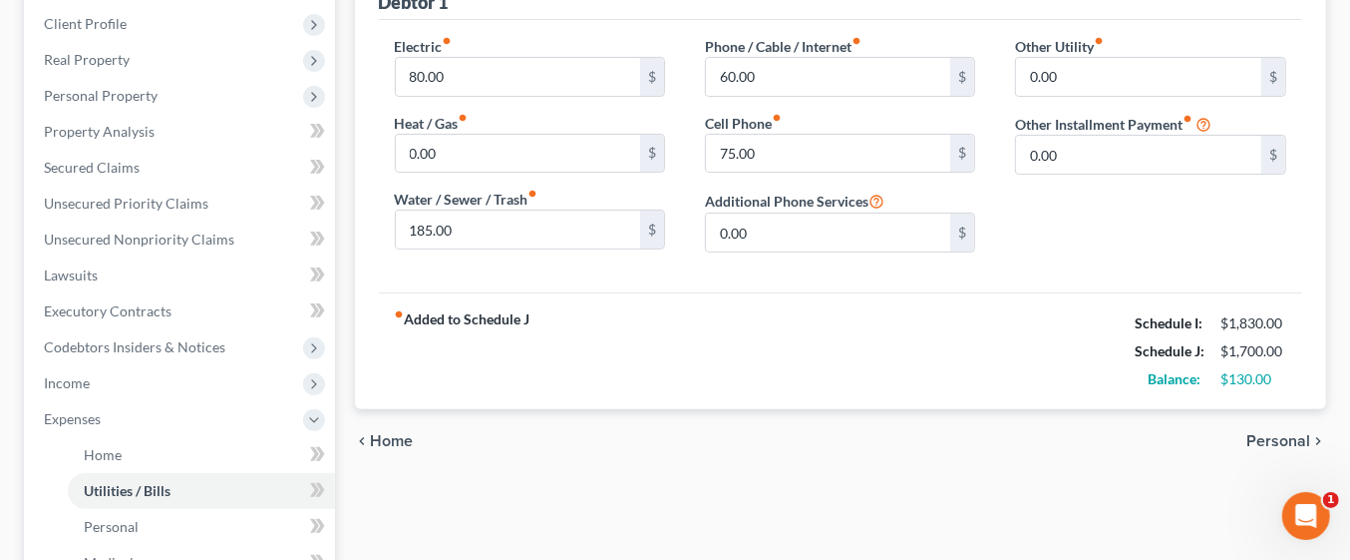
click at [1269, 439] on span "Personal" at bounding box center [1279, 441] width 64 height 16
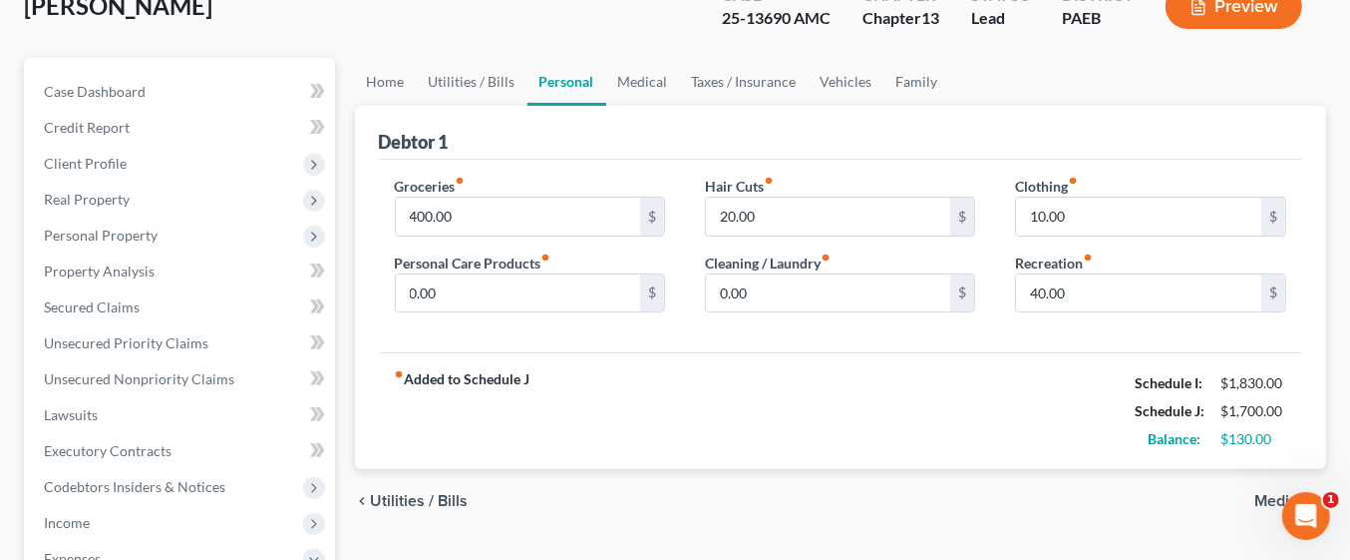
scroll to position [135, 0]
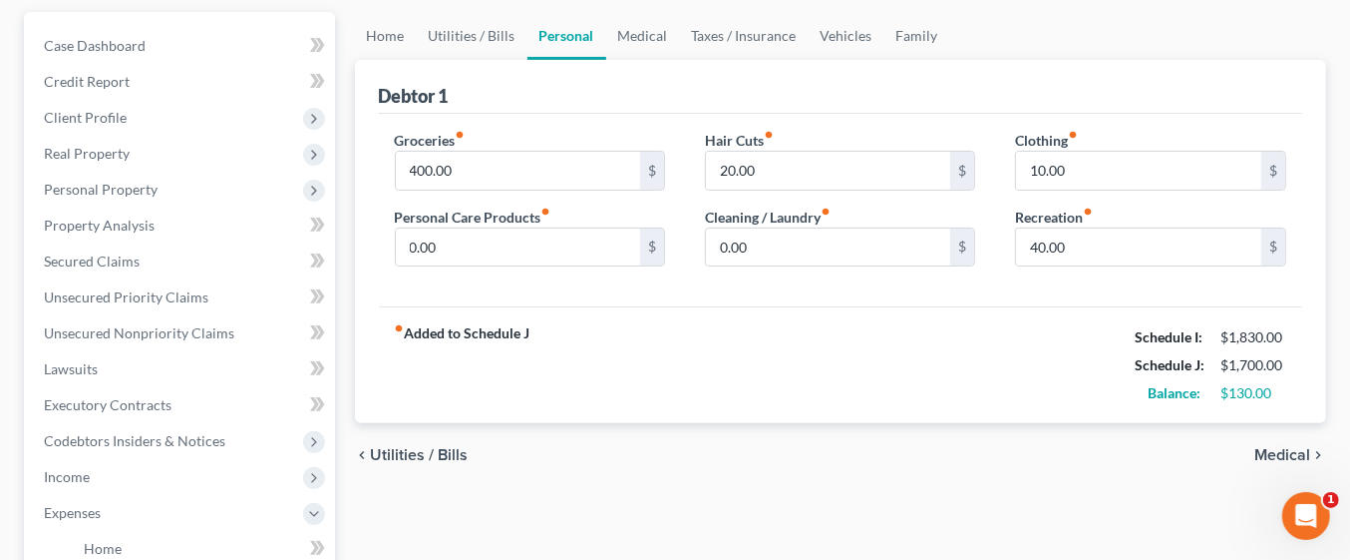
click at [1286, 456] on span "Medical" at bounding box center [1283, 455] width 56 height 16
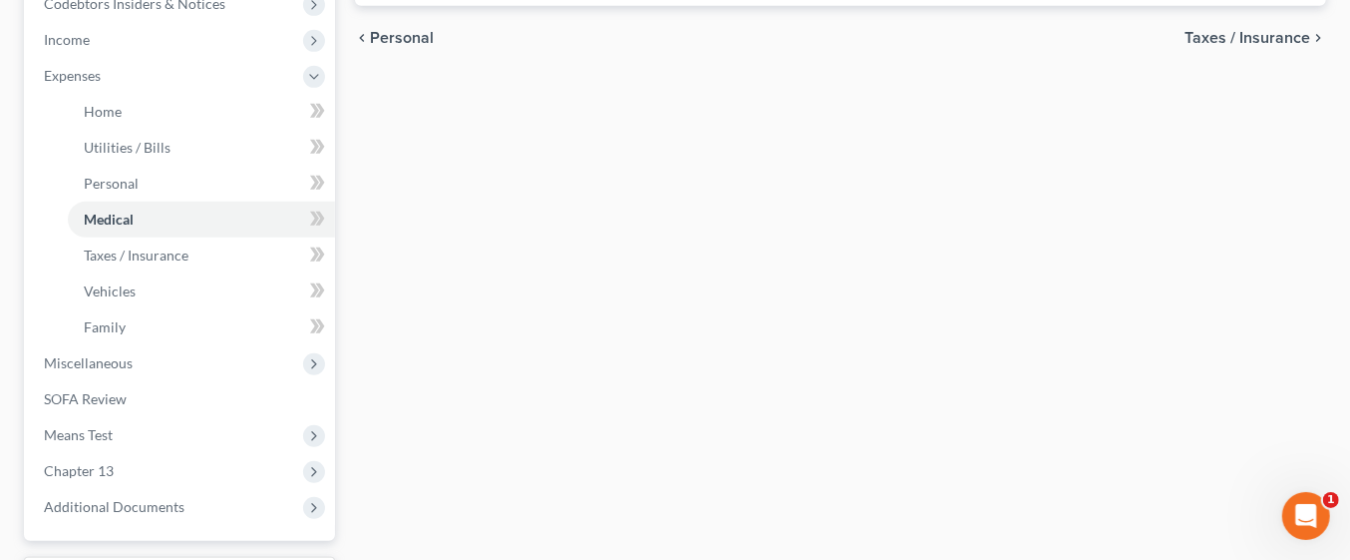
scroll to position [620, 0]
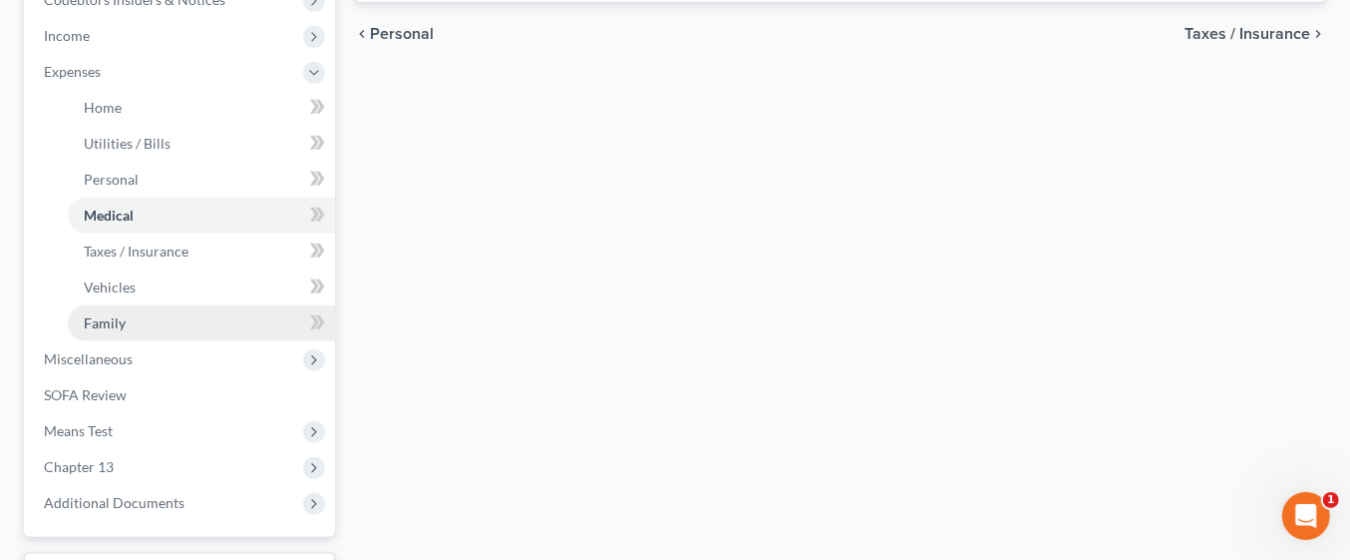
click at [185, 319] on link "Family" at bounding box center [201, 323] width 267 height 36
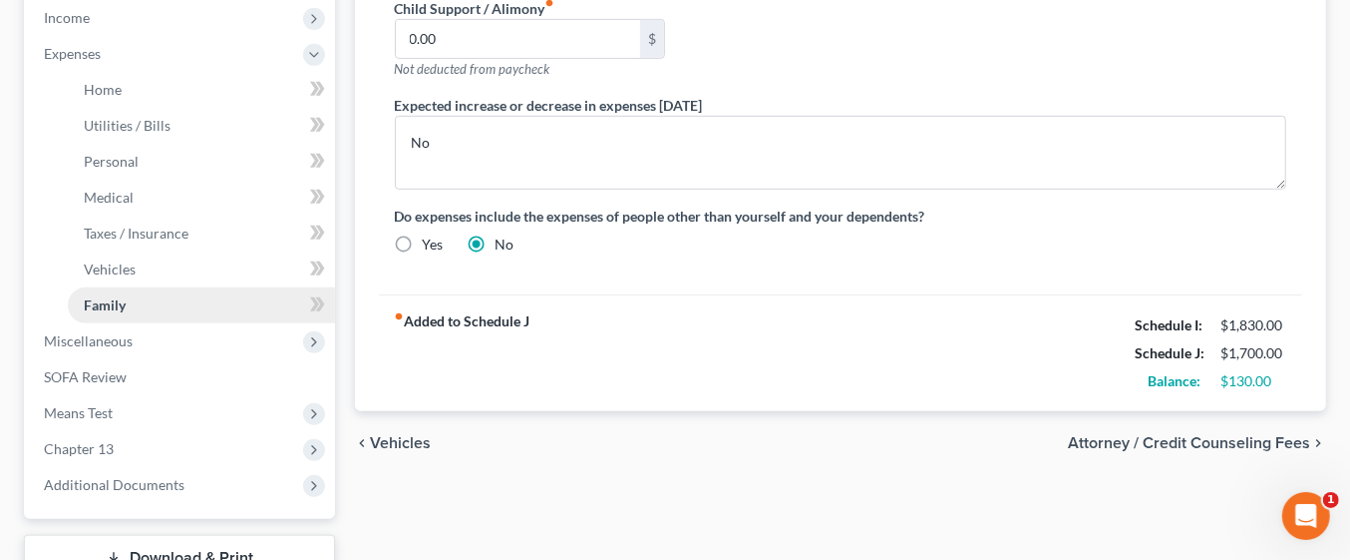
scroll to position [660, 0]
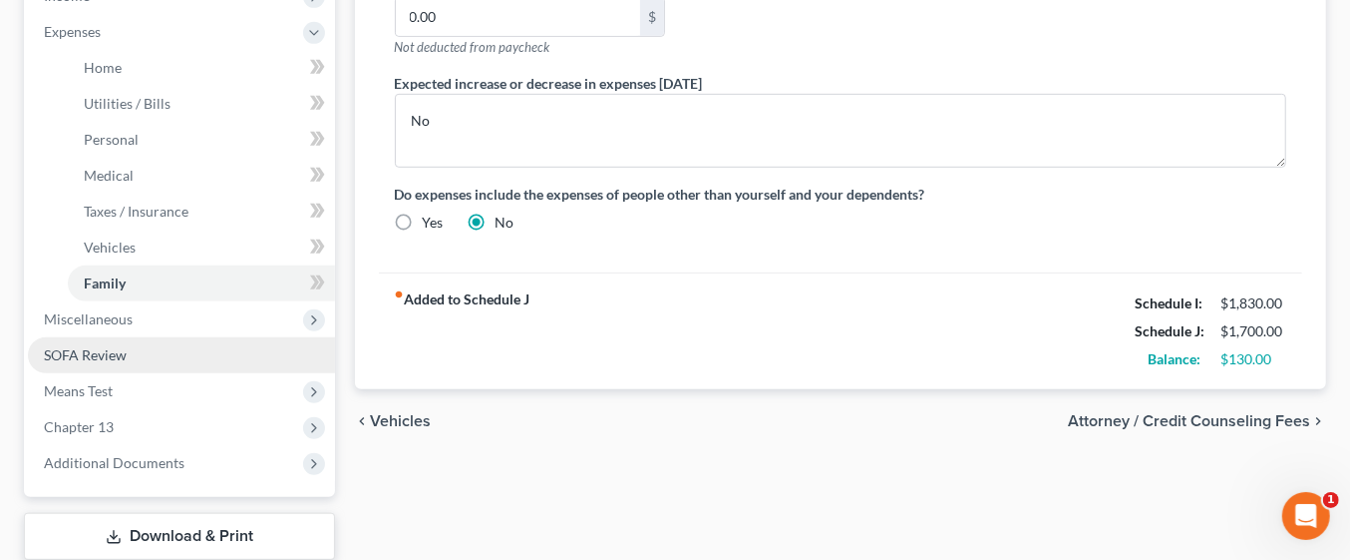
click at [198, 358] on link "SOFA Review" at bounding box center [181, 355] width 307 height 36
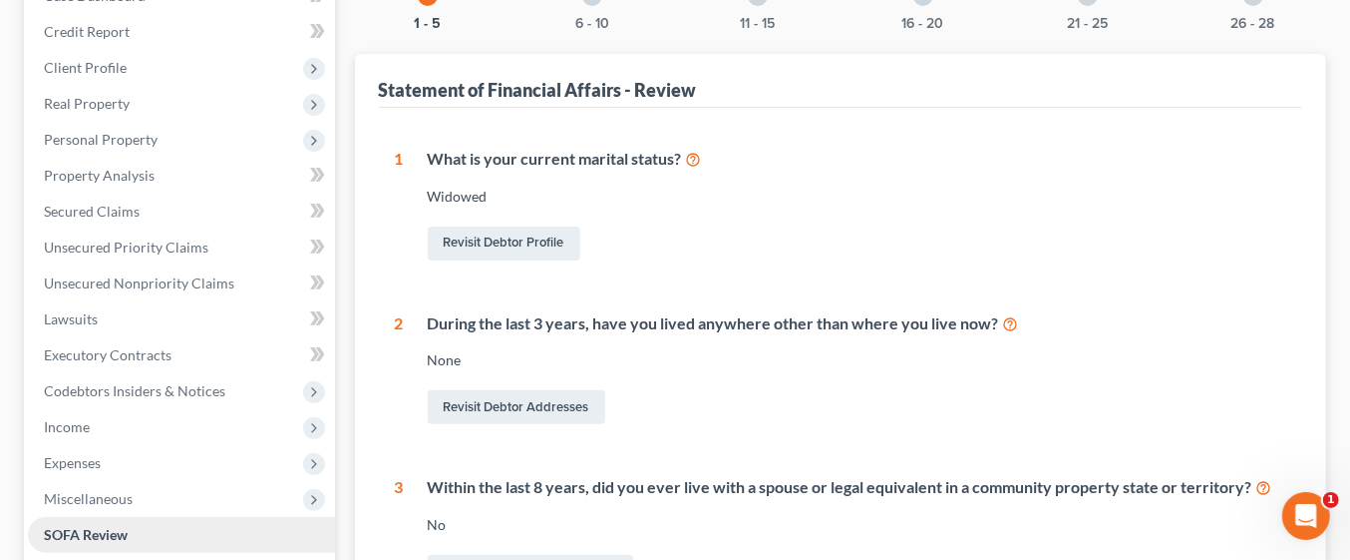
scroll to position [113, 0]
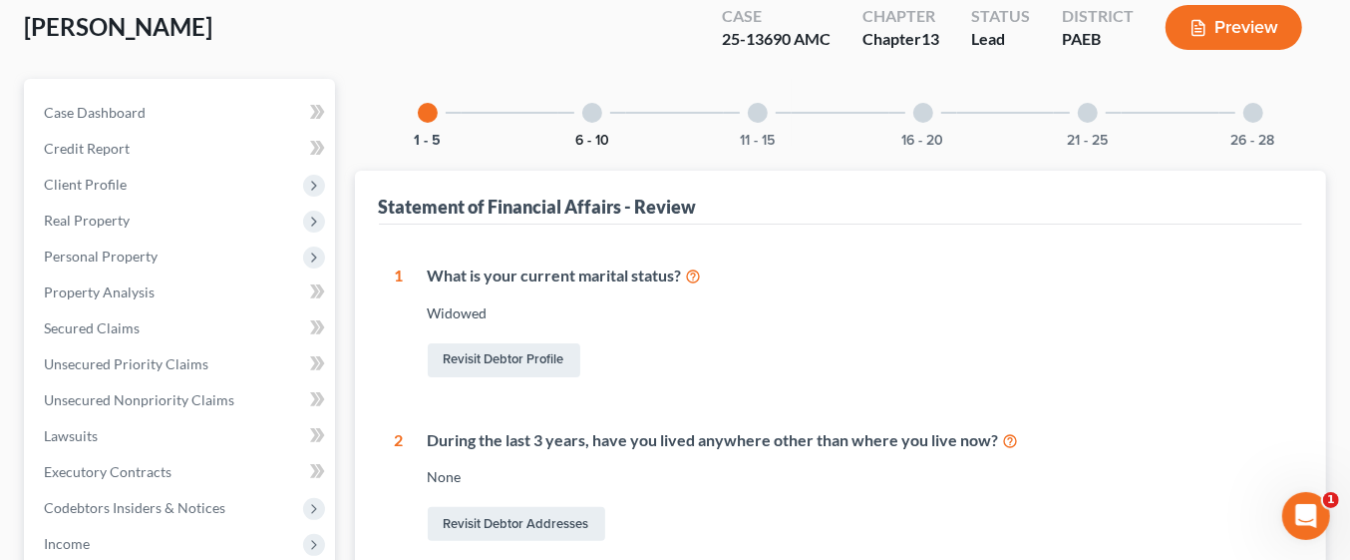
click at [596, 134] on button "6 - 10" at bounding box center [592, 141] width 34 height 14
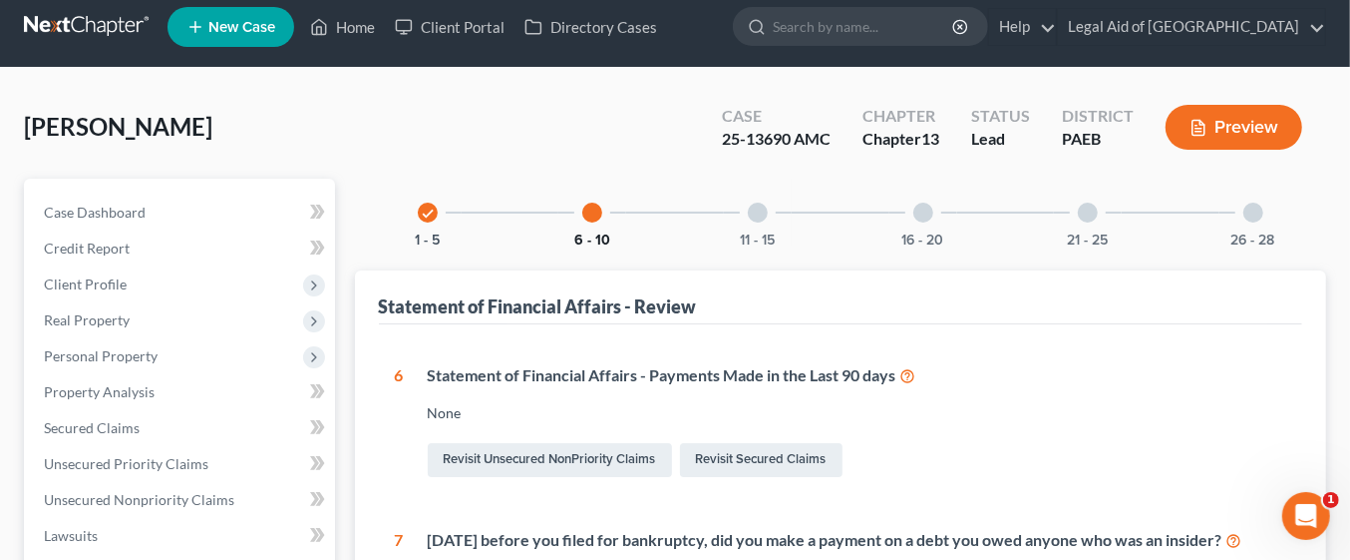
scroll to position [0, 0]
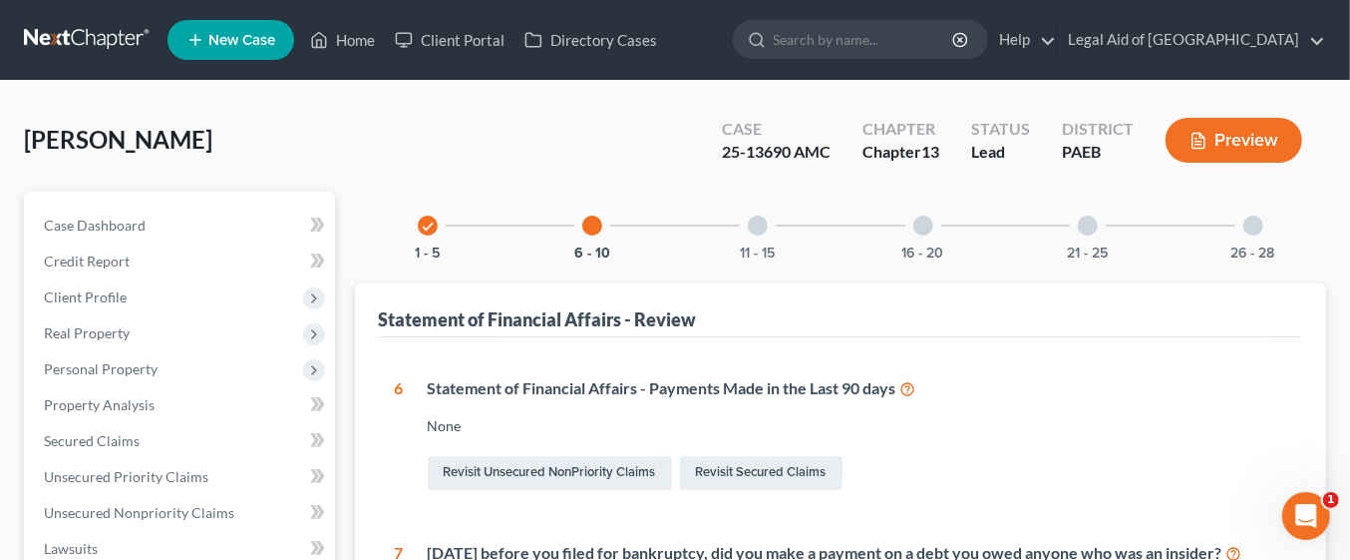
click at [759, 209] on div "11 - 15" at bounding box center [758, 225] width 68 height 68
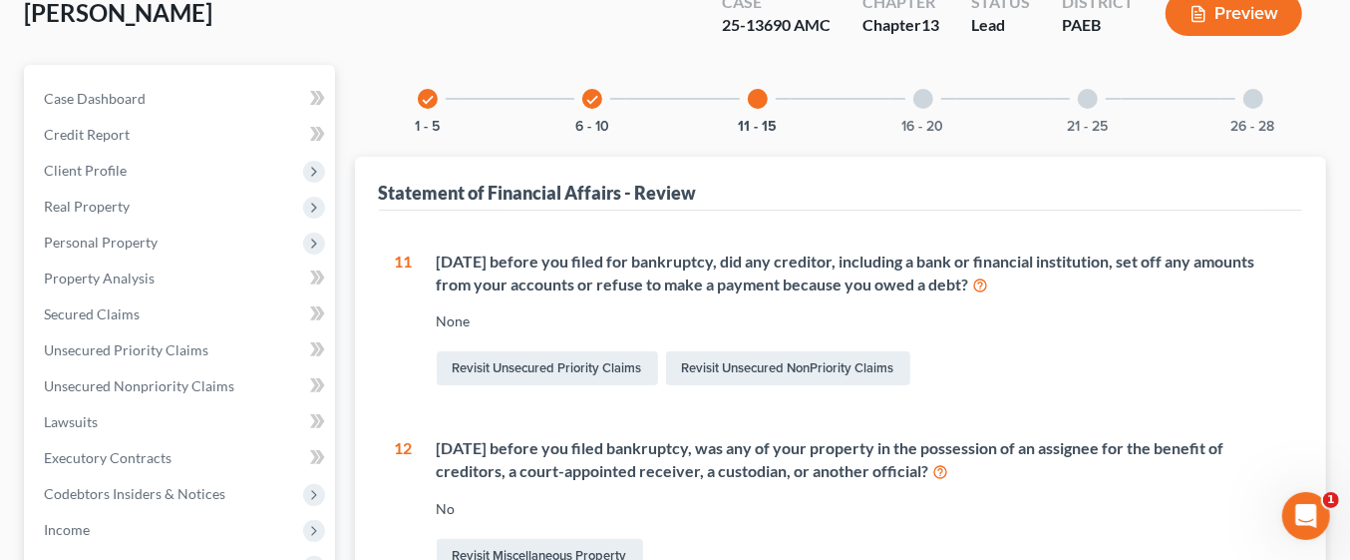
scroll to position [115, 0]
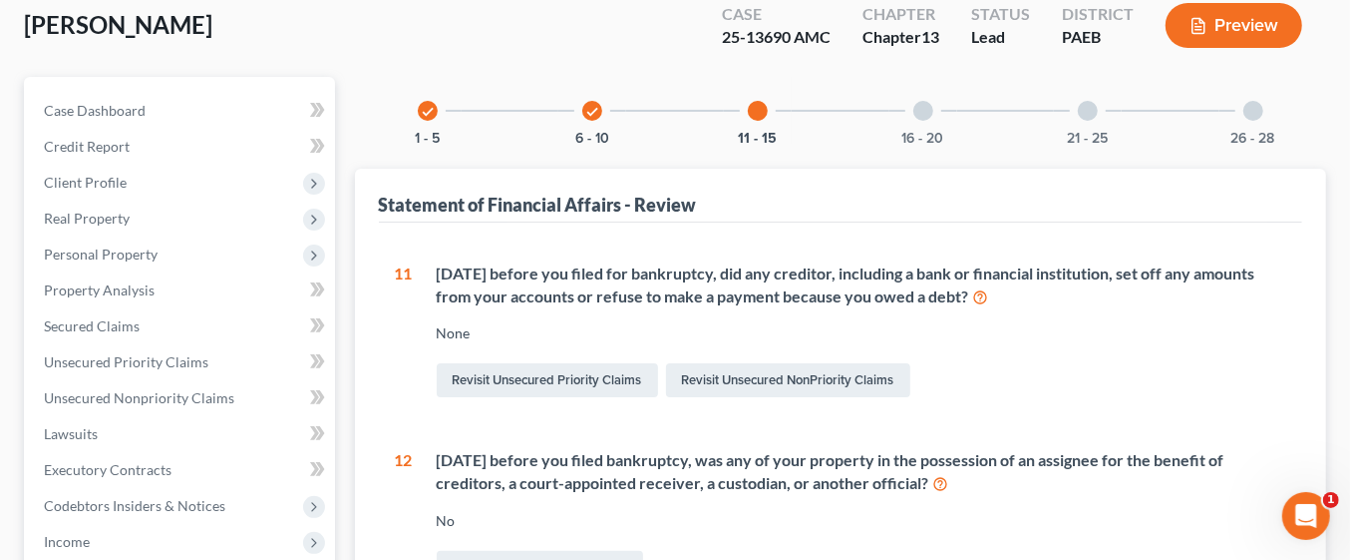
click at [926, 101] on div at bounding box center [924, 111] width 20 height 20
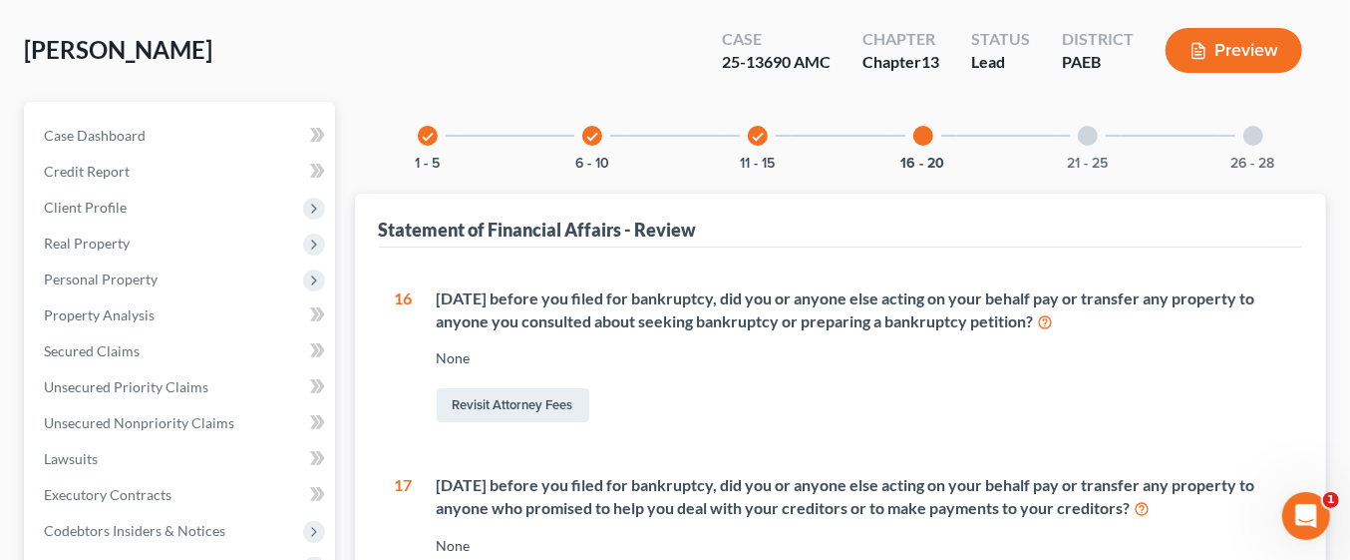
scroll to position [82, 0]
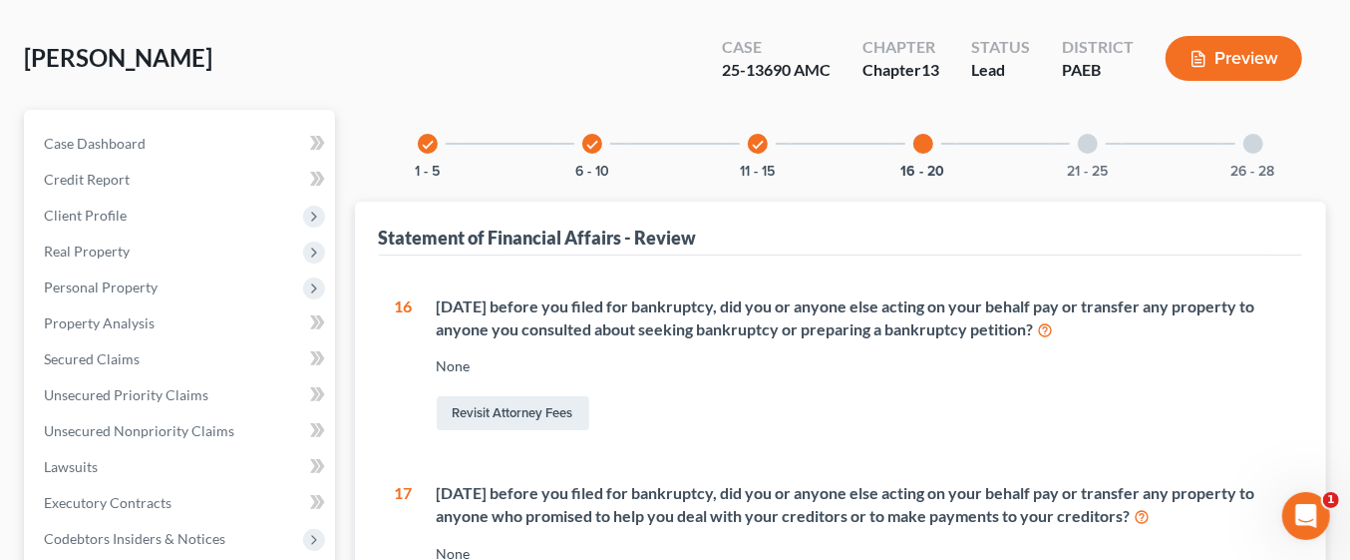
click at [1086, 140] on div at bounding box center [1088, 144] width 20 height 20
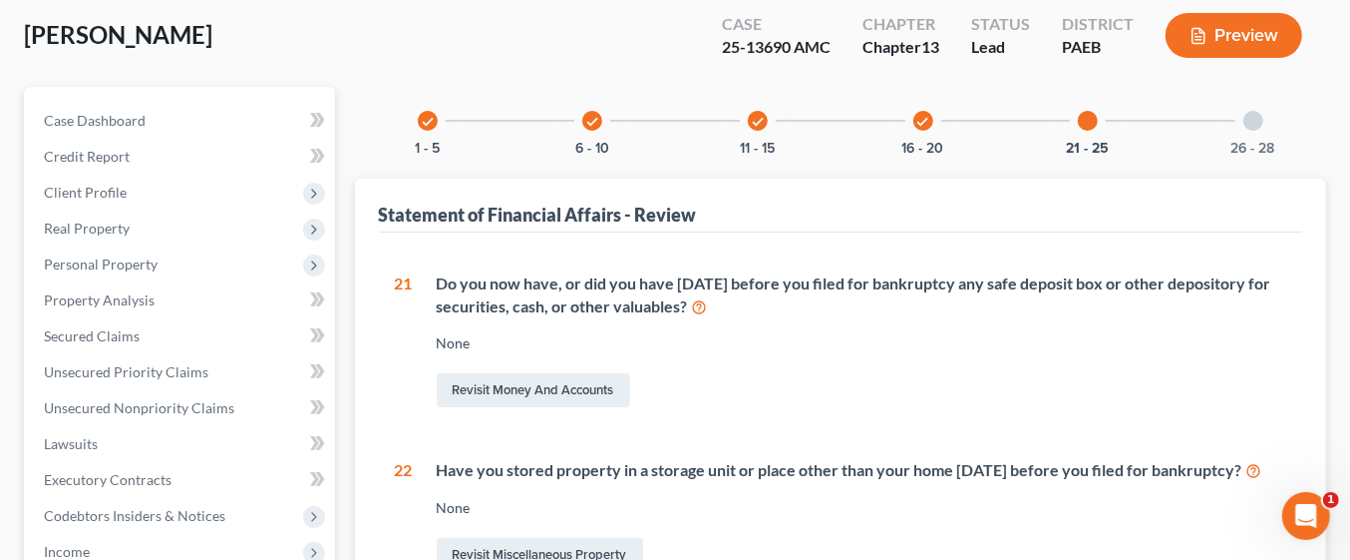
scroll to position [86, 0]
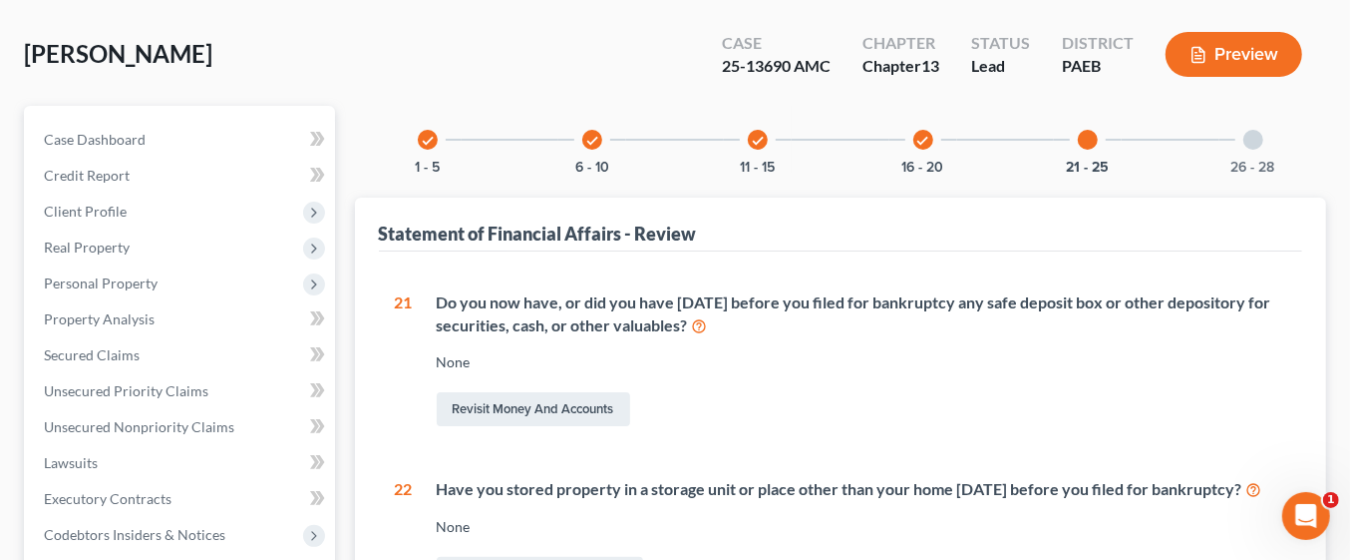
click at [1259, 132] on div at bounding box center [1254, 140] width 20 height 20
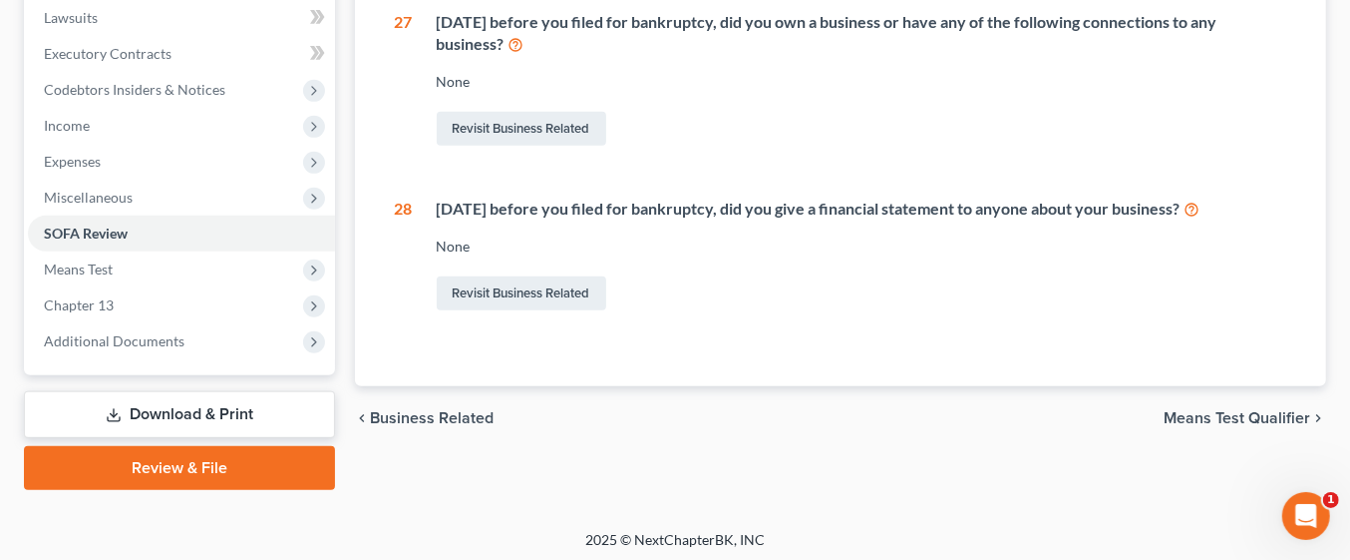
scroll to position [534, 0]
